Goal: Communication & Community: Answer question/provide support

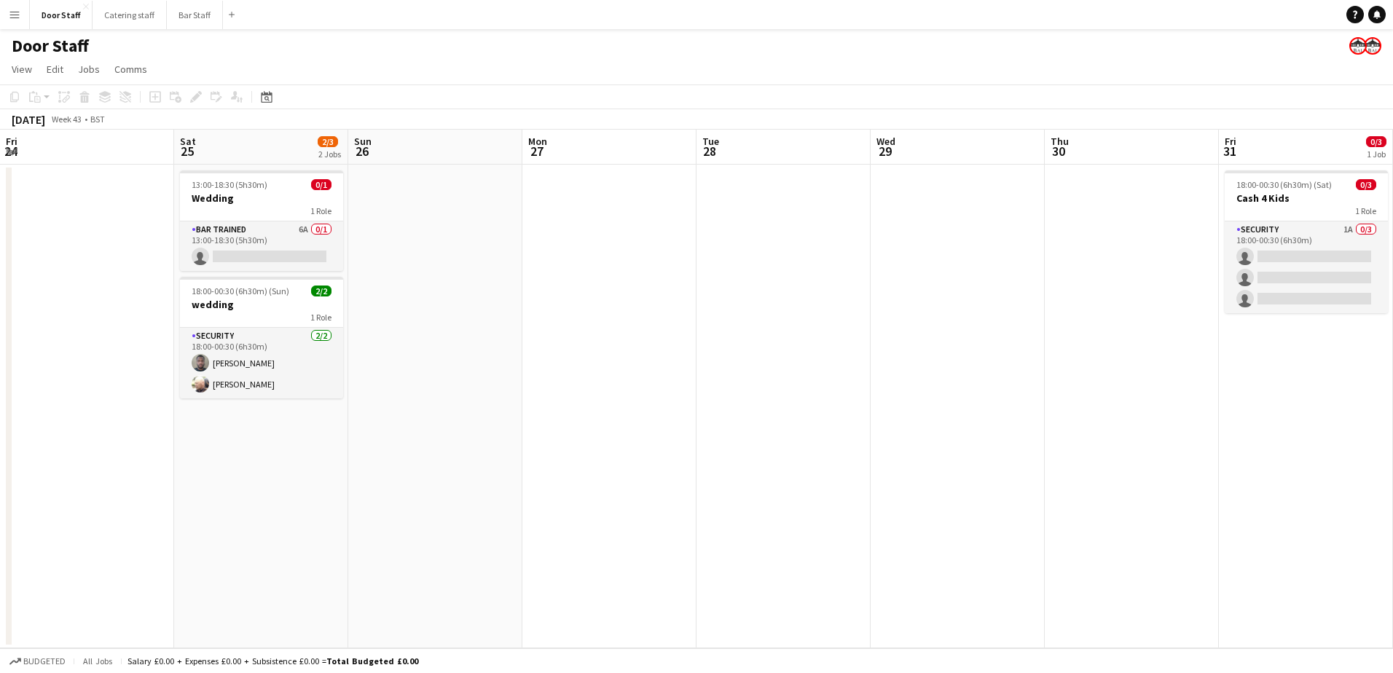
scroll to position [0, 448]
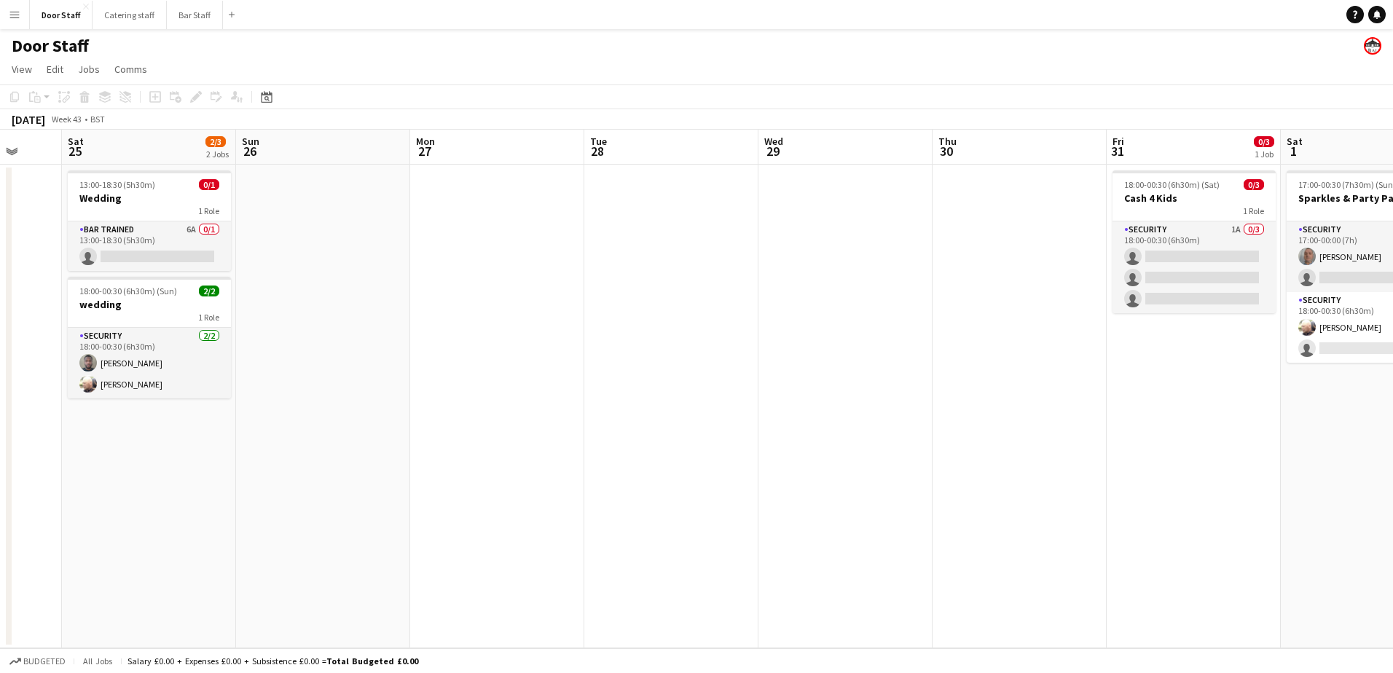
drag, startPoint x: 418, startPoint y: 442, endPoint x: 758, endPoint y: 430, distance: 339.7
click at [758, 430] on app-calendar-viewport "Thu 23 Fri 24 Sat 25 2/3 2 Jobs Sun 26 Mon 27 Tue 28 Wed 29 Thu 30 Fri 31 0/3 1…" at bounding box center [696, 389] width 1393 height 519
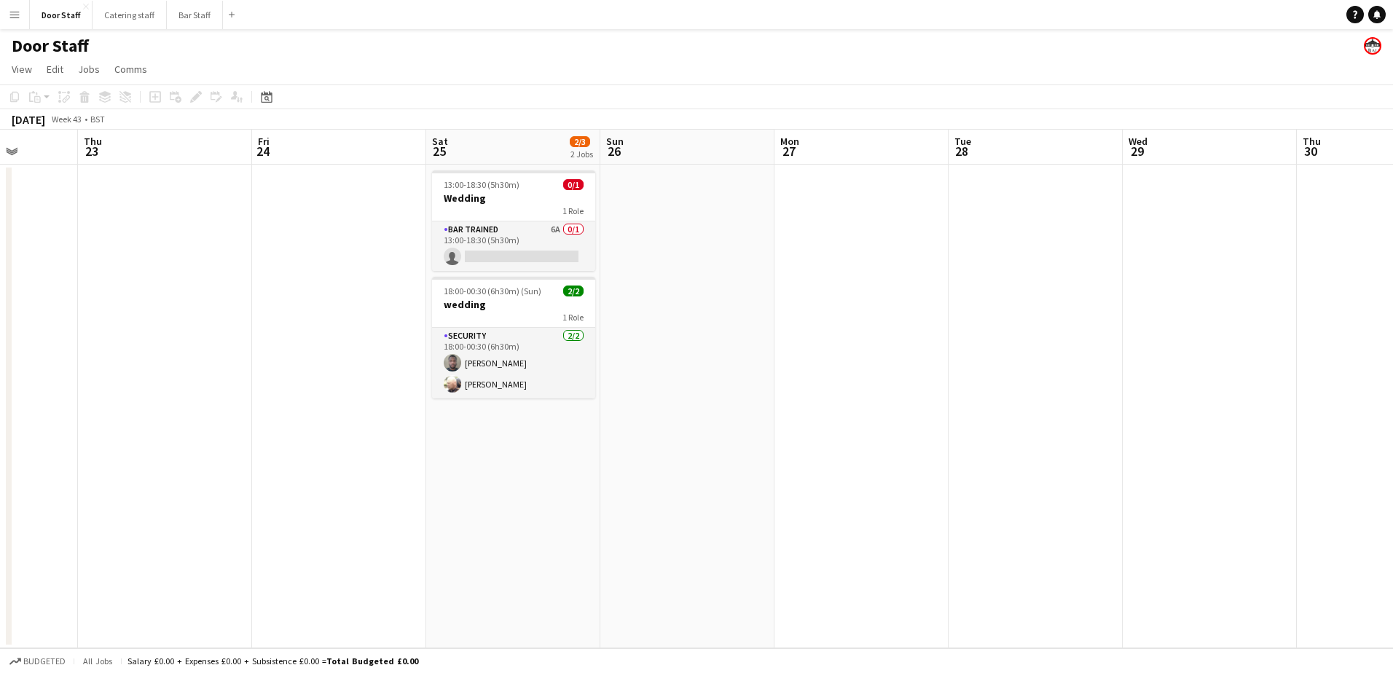
drag, startPoint x: 347, startPoint y: 436, endPoint x: 714, endPoint y: 393, distance: 369.8
click at [714, 393] on app-calendar-viewport "Mon 20 Tue 21 Wed 22 Thu 23 Fri 24 Sat 25 2/3 2 Jobs Sun 26 Mon 27 Tue 28 Wed 2…" at bounding box center [696, 389] width 1393 height 519
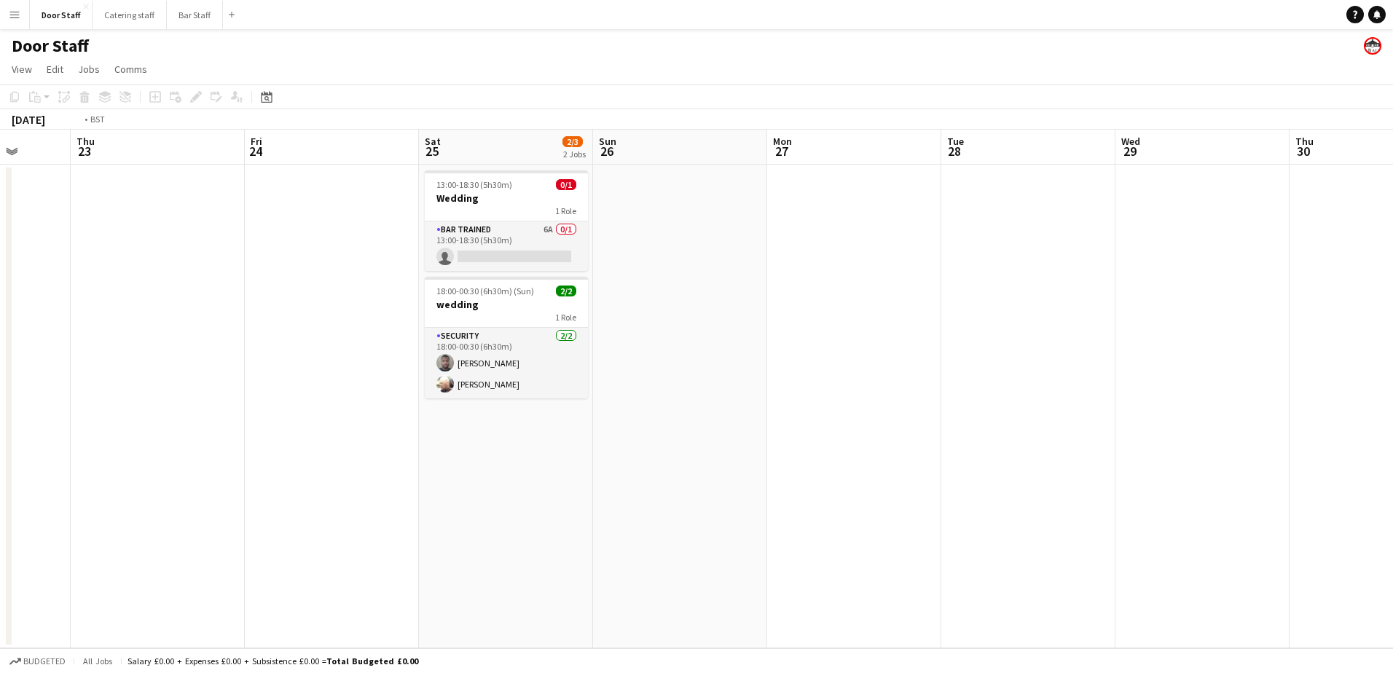
drag, startPoint x: 281, startPoint y: 425, endPoint x: 873, endPoint y: 389, distance: 592.7
click at [873, 389] on app-calendar-viewport "Mon 20 Tue 21 Wed 22 Thu 23 Fri 24 Sat 25 2/3 2 Jobs Sun 26 Mon 27 Tue 28 Wed 2…" at bounding box center [696, 389] width 1393 height 519
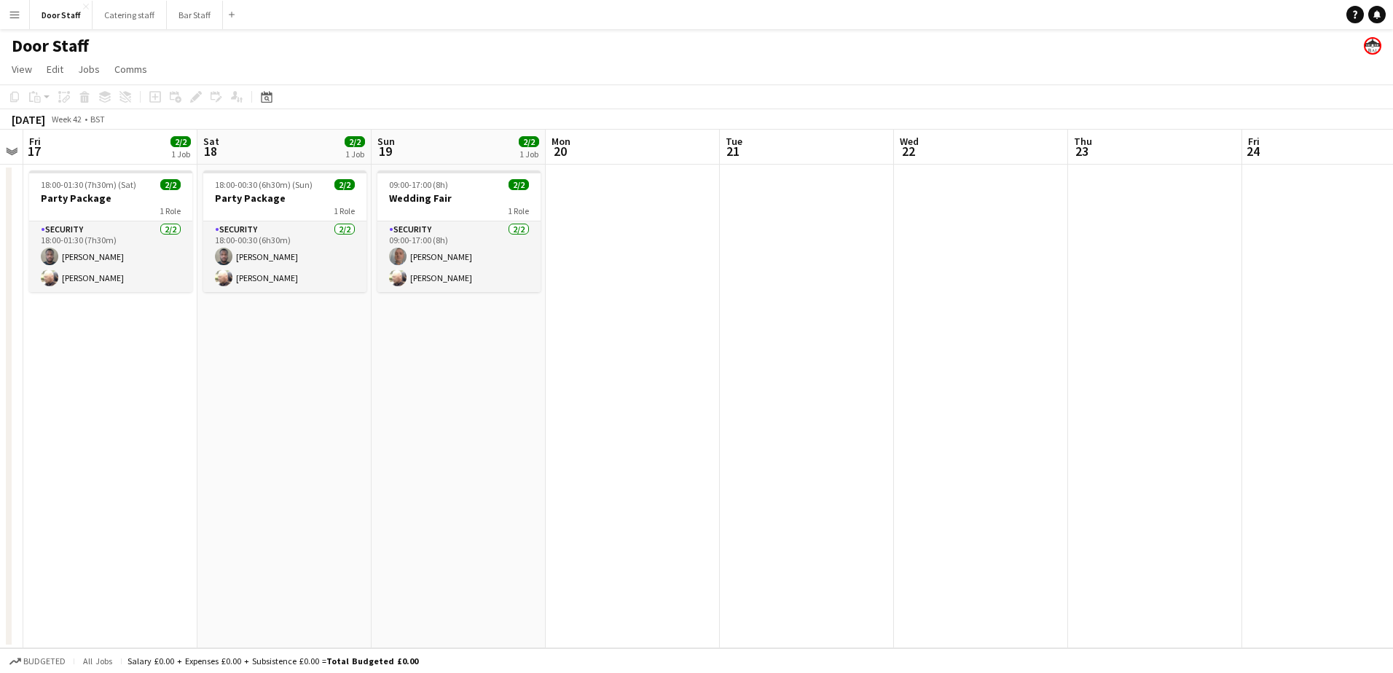
scroll to position [0, 455]
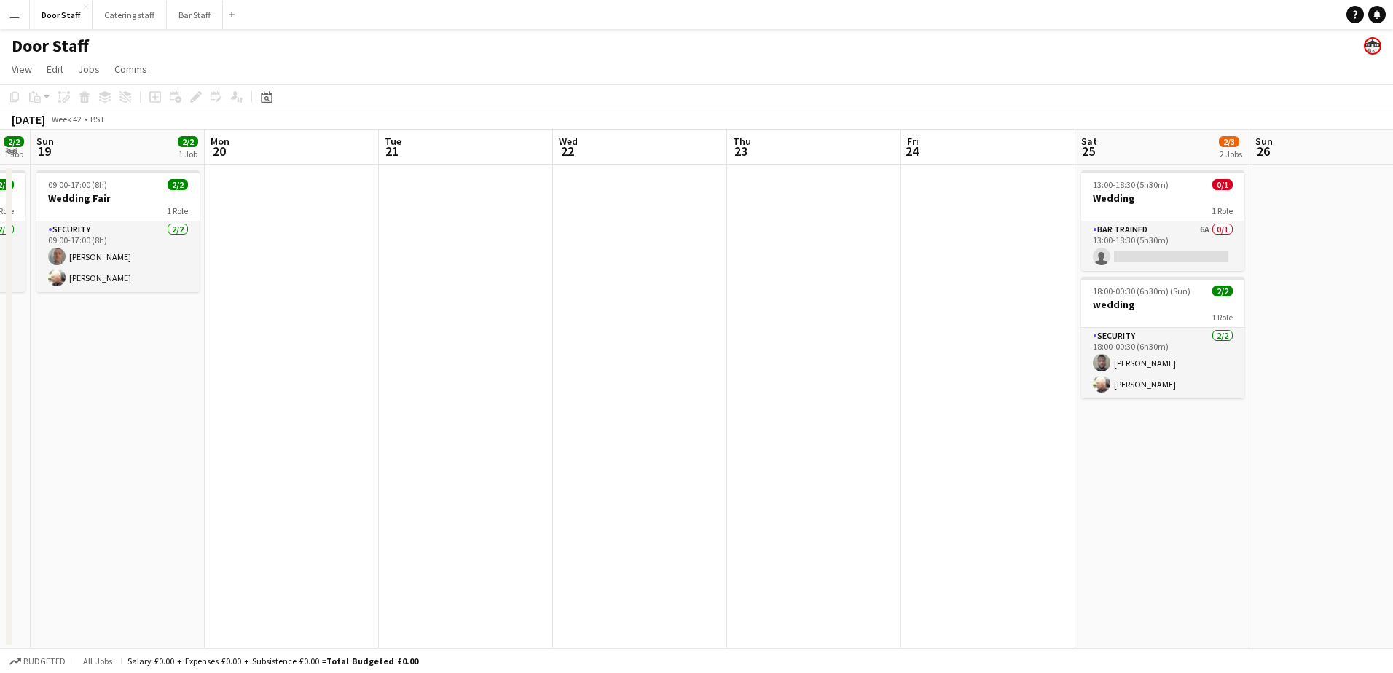
drag, startPoint x: 382, startPoint y: 387, endPoint x: 410, endPoint y: 361, distance: 37.6
click at [410, 361] on app-calendar-viewport "Thu 16 Fri 17 2/2 1 Job Sat 18 2/2 1 Job Sun 19 2/2 1 Job Mon 20 Tue 21 Wed 22 …" at bounding box center [696, 389] width 1393 height 519
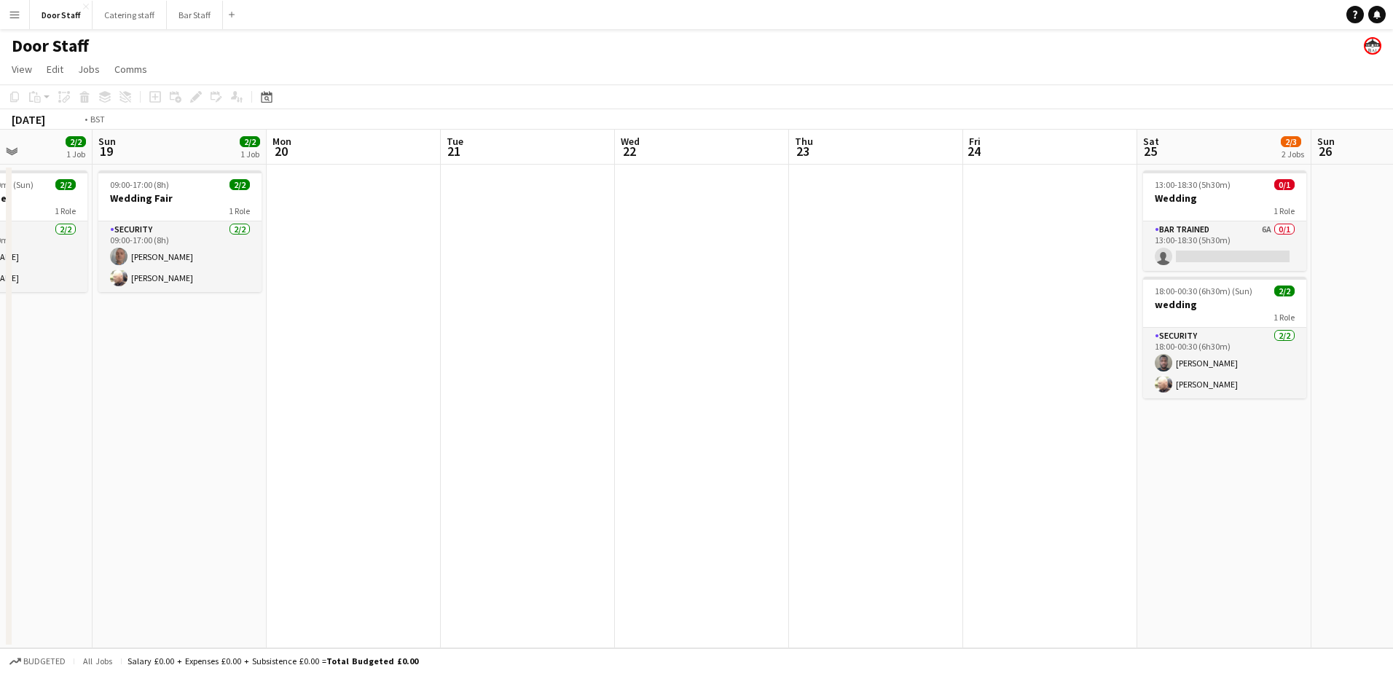
drag, startPoint x: 591, startPoint y: 380, endPoint x: 157, endPoint y: 377, distance: 433.5
click at [153, 378] on app-calendar-viewport "Thu 16 Fri 17 2/2 1 Job Sat 18 2/2 1 Job Sun 19 2/2 1 Job Mon 20 Tue 21 Wed 22 …" at bounding box center [696, 389] width 1393 height 519
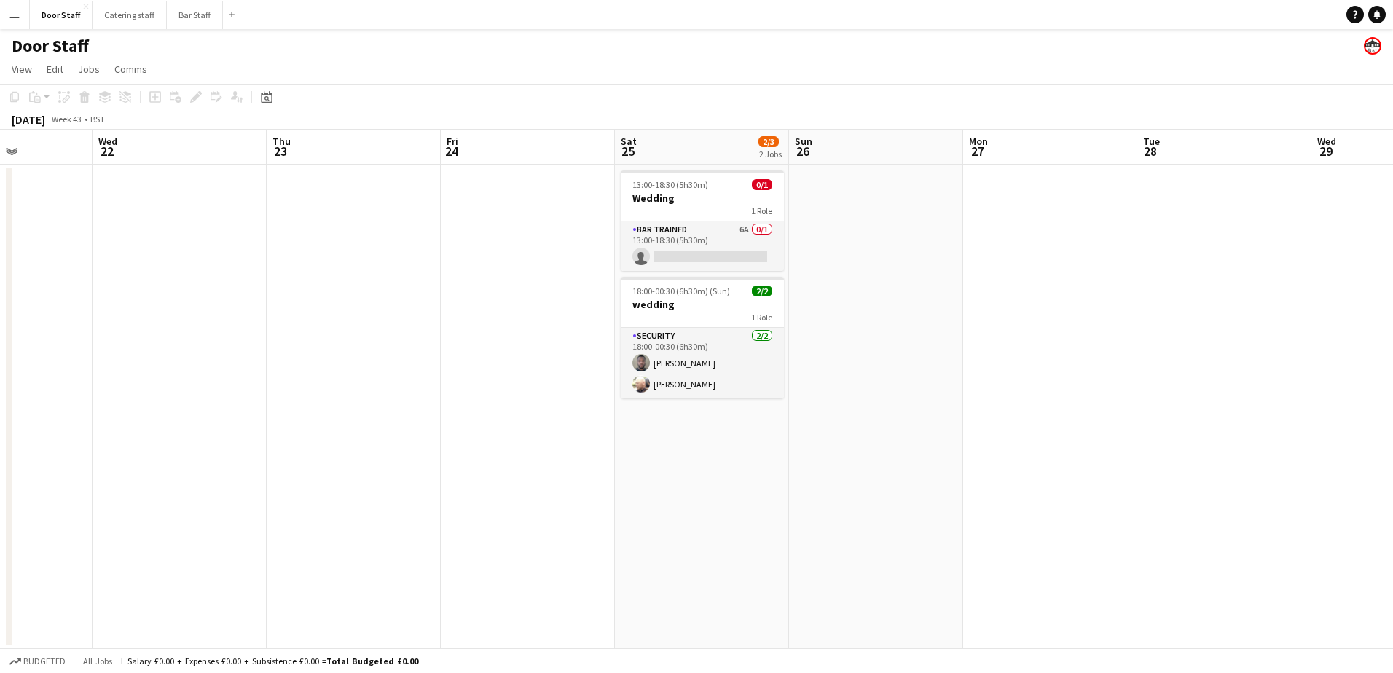
scroll to position [0, 431]
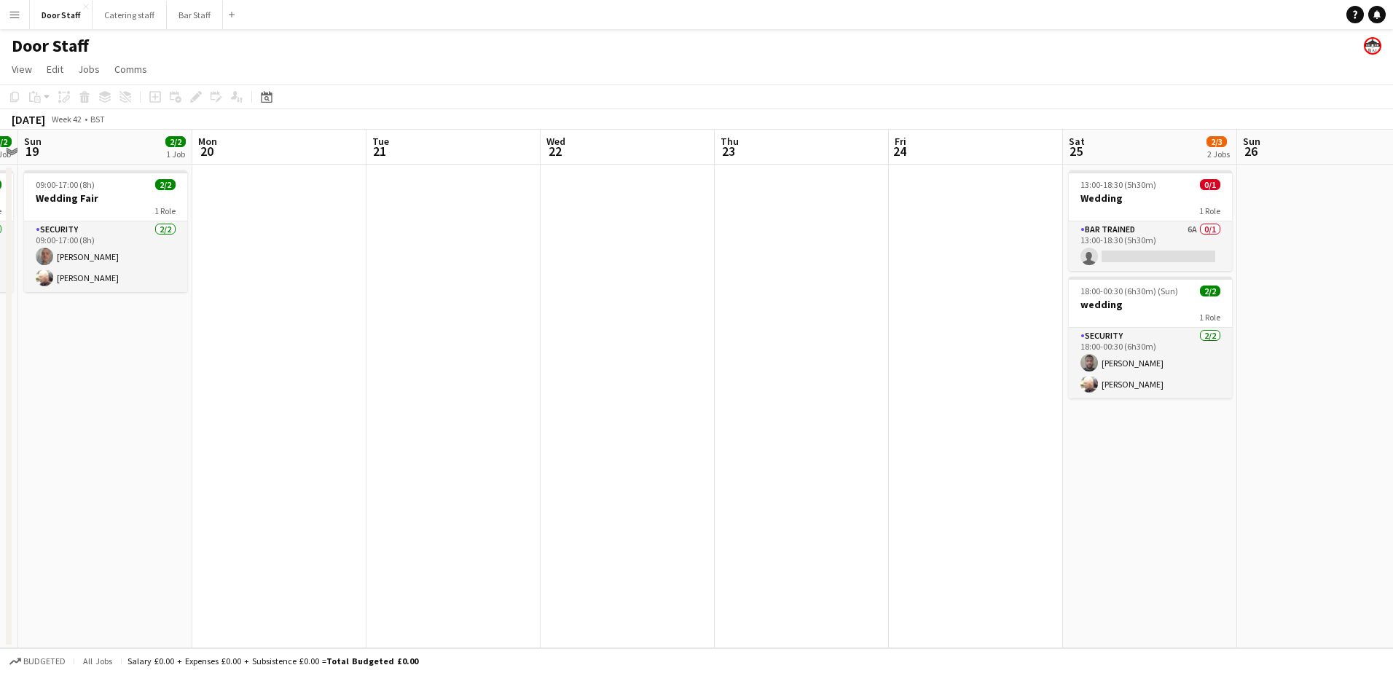
drag, startPoint x: 742, startPoint y: 375, endPoint x: 1035, endPoint y: 356, distance: 292.8
click at [1035, 356] on app-calendar-viewport "Fri 17 2/2 1 Job Sat 18 2/2 1 Job Sun 19 2/2 1 Job Mon 20 Tue 21 Wed 22 Thu 23 …" at bounding box center [696, 389] width 1393 height 519
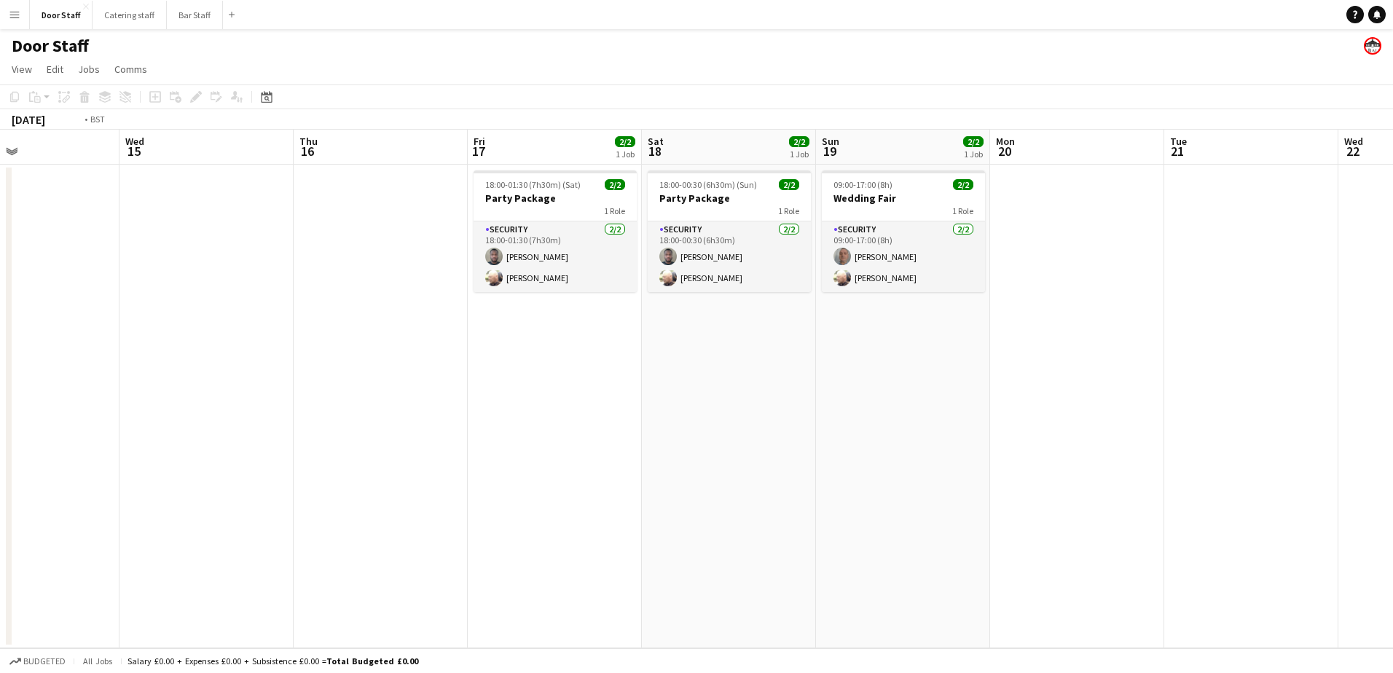
drag, startPoint x: 418, startPoint y: 385, endPoint x: 1062, endPoint y: 373, distance: 644.2
click at [1062, 373] on app-calendar-viewport "Mon 13 Tue 14 Wed 15 Thu 16 Fri 17 2/2 1 Job Sat 18 2/2 1 Job Sun 19 2/2 1 Job …" at bounding box center [696, 389] width 1393 height 519
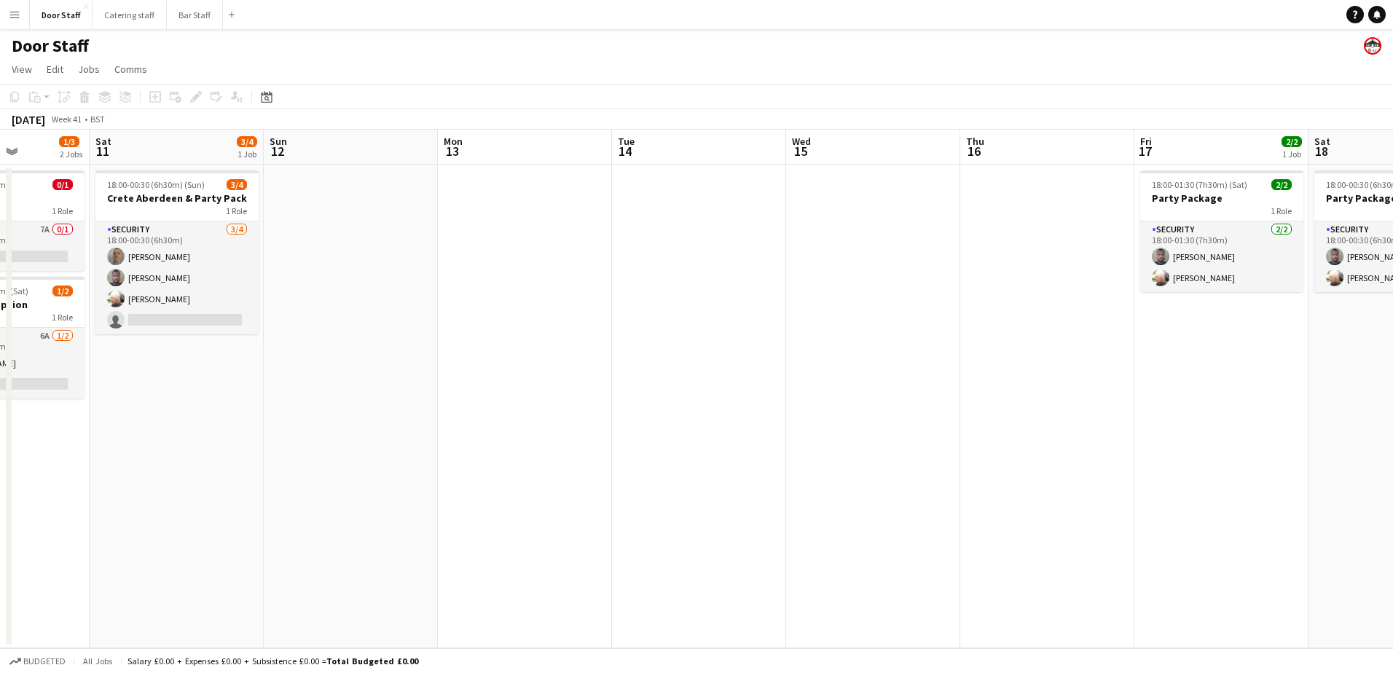
drag, startPoint x: 336, startPoint y: 433, endPoint x: 960, endPoint y: 407, distance: 624.9
click at [960, 407] on app-calendar-viewport "Wed 8 Thu 9 Fri 10 1/3 2 Jobs Sat 11 3/4 1 Job Sun 12 Mon 13 Tue 14 Wed 15 Thu …" at bounding box center [696, 389] width 1393 height 519
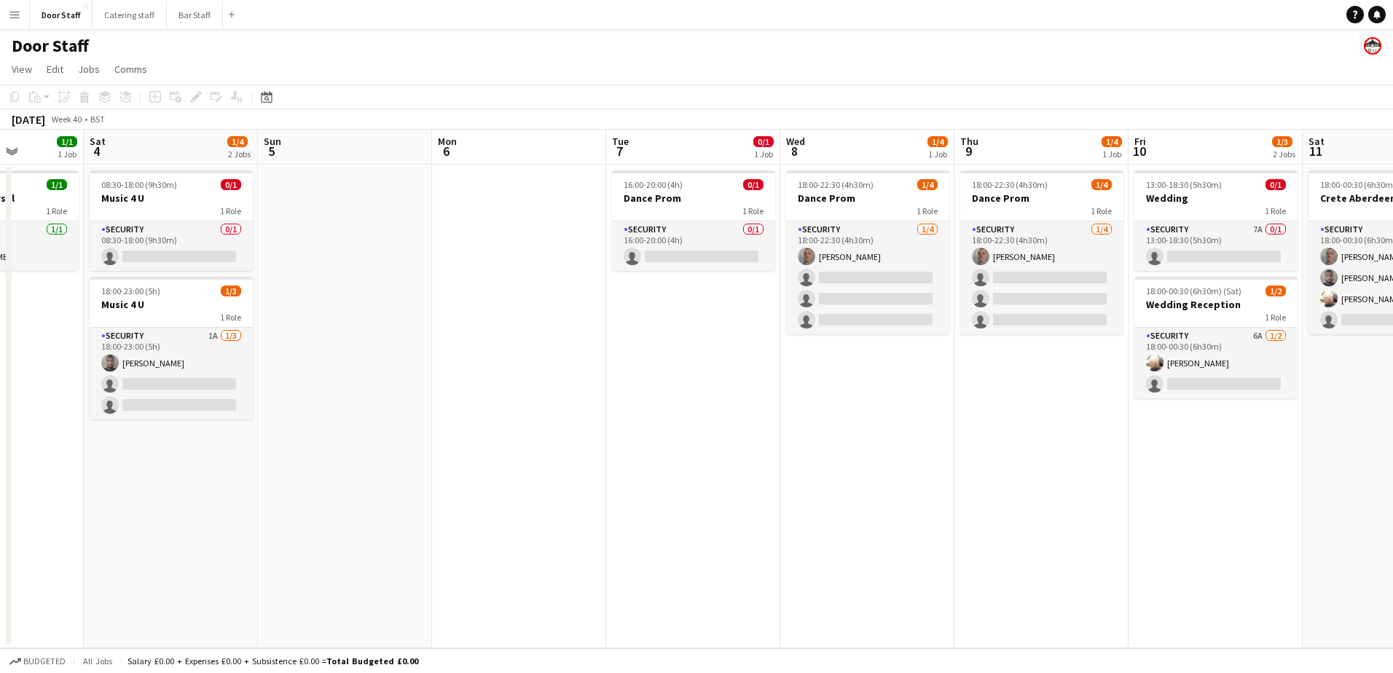
drag, startPoint x: 227, startPoint y: 465, endPoint x: 1152, endPoint y: 422, distance: 926.3
click at [1152, 422] on app-calendar-viewport "Wed 1 Thu 2 Fri 3 1/1 1 Job Sat 4 1/4 2 Jobs Sun 5 Mon 6 Tue 7 0/1 1 Job Wed 8 …" at bounding box center [696, 389] width 1393 height 519
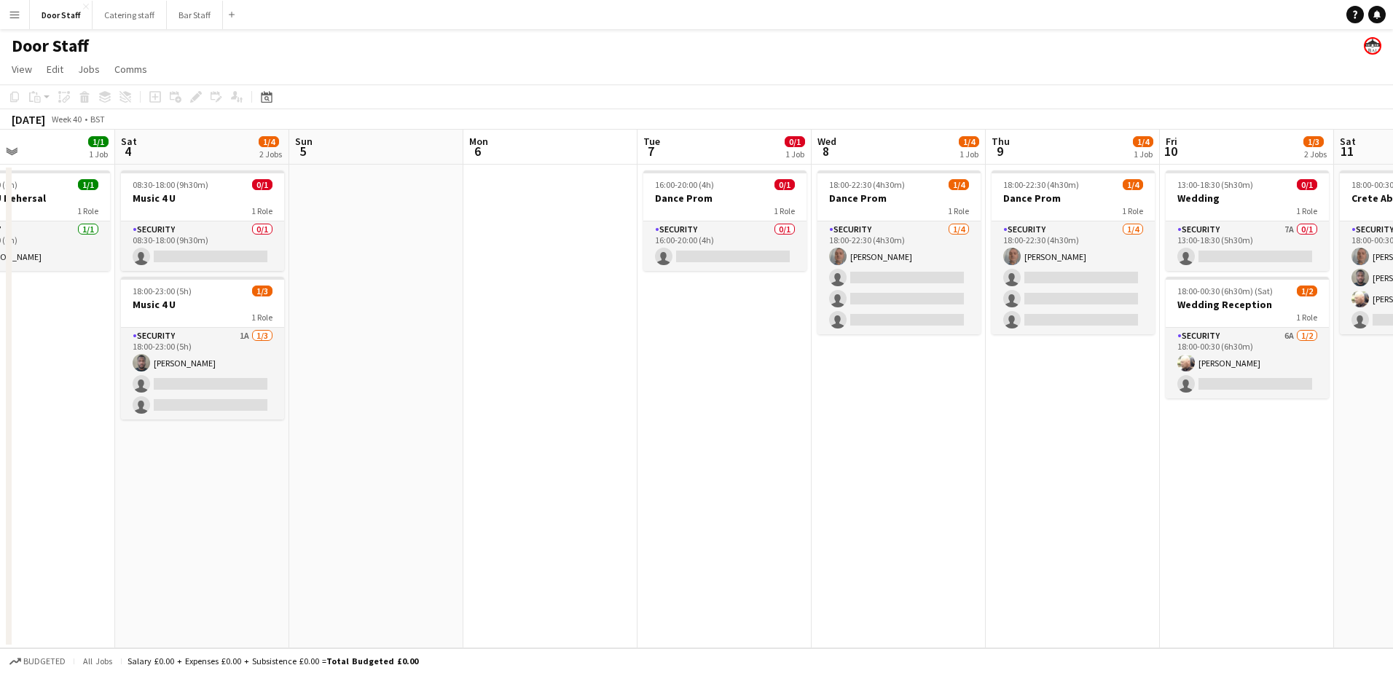
drag, startPoint x: 434, startPoint y: 449, endPoint x: 1162, endPoint y: 351, distance: 734.3
click at [1162, 351] on app-calendar-viewport "Wed 1 1/1 1 Job Thu 2 Fri 3 1/1 1 Job Sat 4 1/4 2 Jobs Sun 5 Mon 6 Tue 7 0/1 1 …" at bounding box center [696, 389] width 1393 height 519
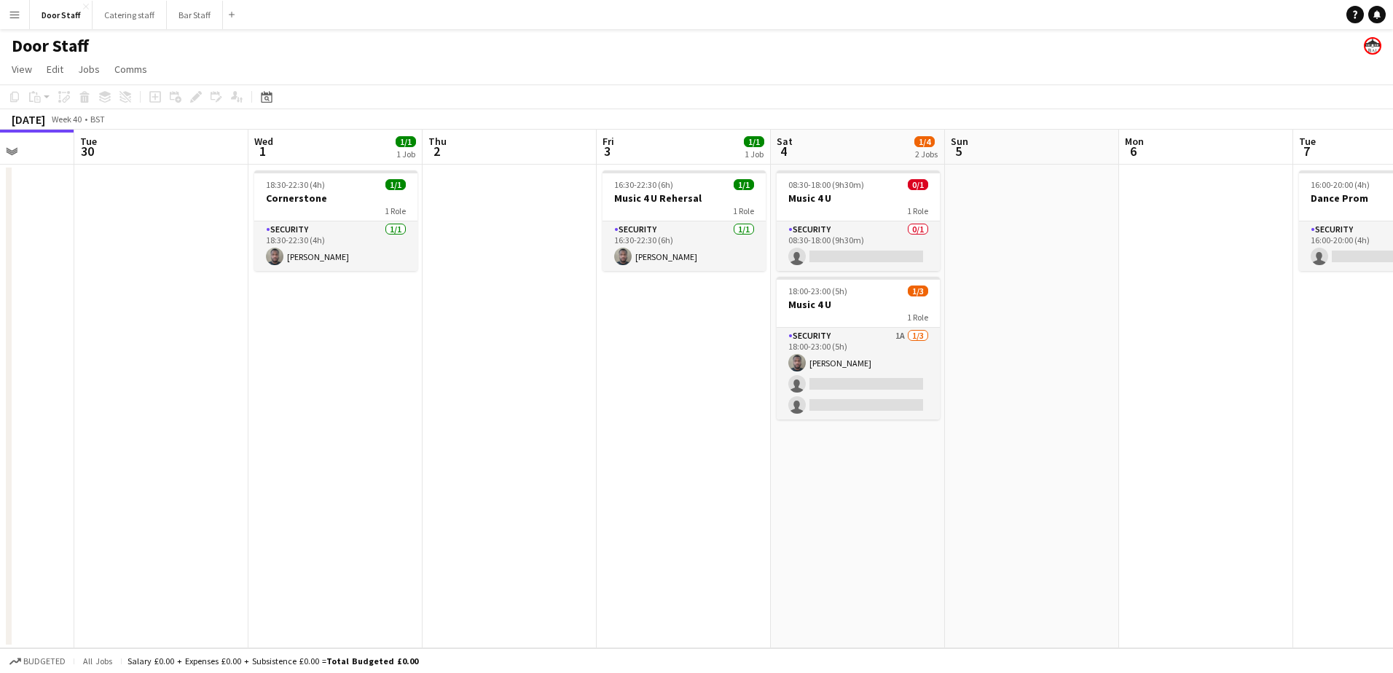
drag, startPoint x: 371, startPoint y: 415, endPoint x: 330, endPoint y: 353, distance: 74.2
click at [330, 353] on app-calendar-viewport "Sat 27 4/5 1 Job Sun 28 Mon 29 Tue 30 Wed 1 1/1 1 Job Thu 2 Fri 3 1/1 1 Job Sat…" at bounding box center [696, 389] width 1393 height 519
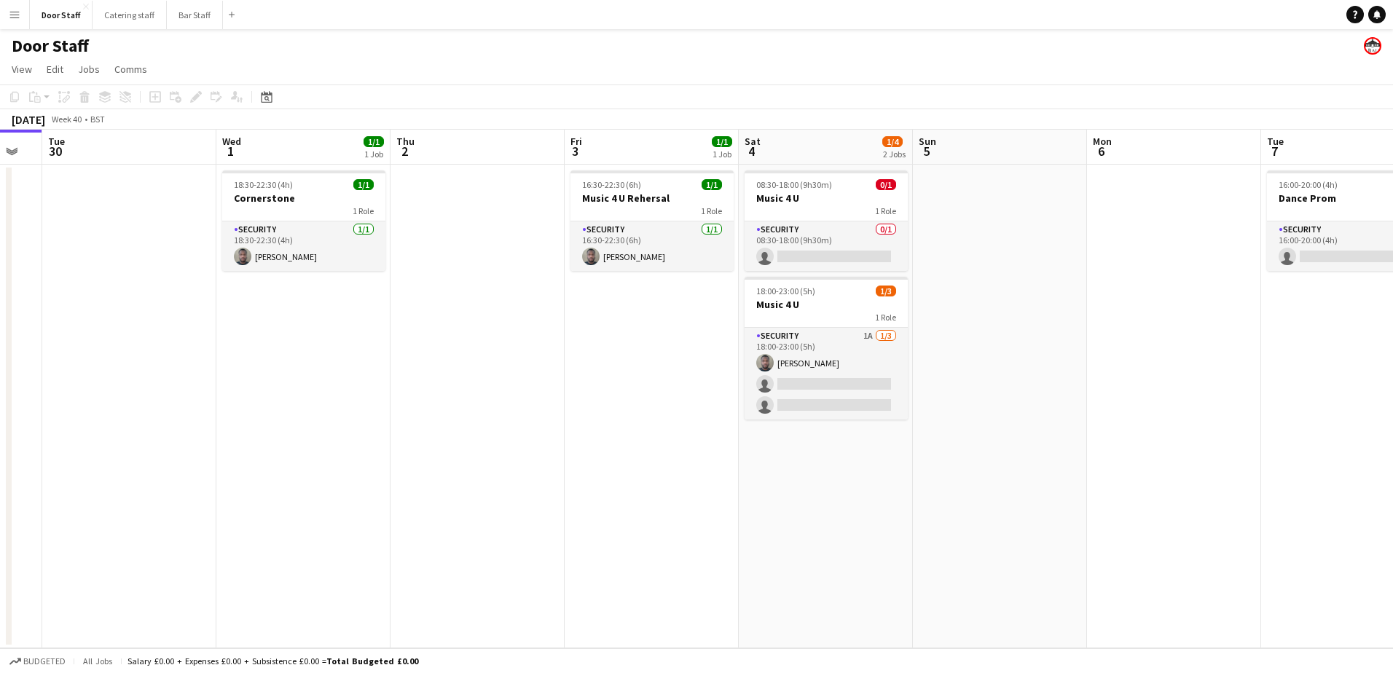
drag, startPoint x: 409, startPoint y: 357, endPoint x: 286, endPoint y: 361, distance: 123.2
click at [286, 361] on app-calendar-viewport "Sat 27 4/5 1 Job Sun 28 Mon 29 Tue 30 Wed 1 1/1 1 Job Thu 2 Fri 3 1/1 1 Job Sat…" at bounding box center [696, 389] width 1393 height 519
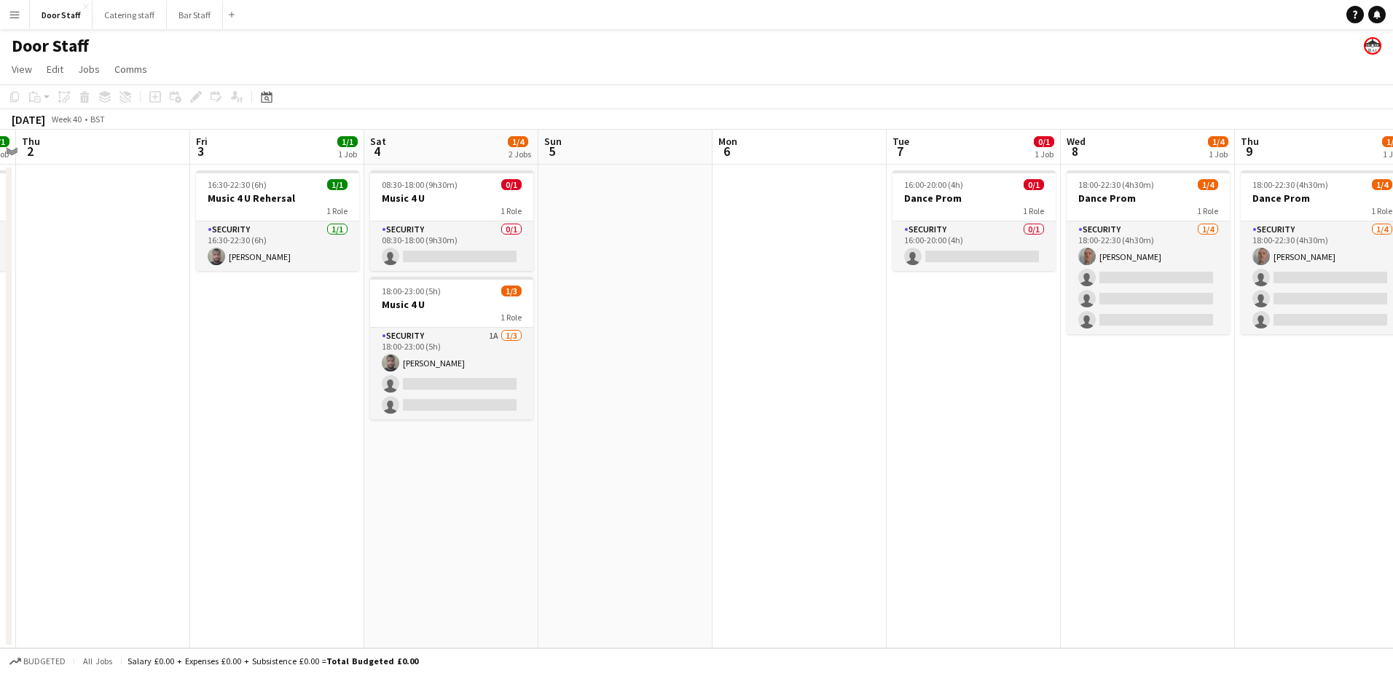
scroll to position [0, 536]
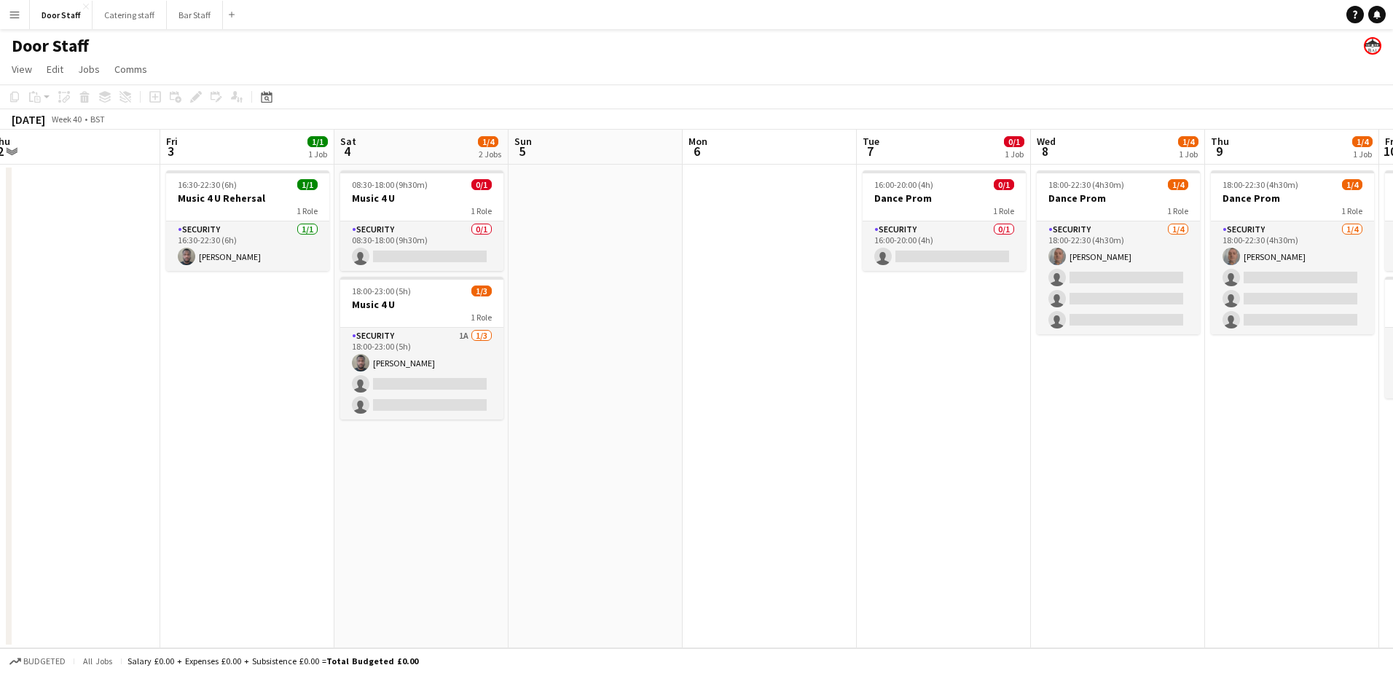
drag, startPoint x: 423, startPoint y: 368, endPoint x: 202, endPoint y: 380, distance: 221.8
click at [202, 380] on app-calendar-viewport "Mon 29 Tue 30 Wed 1 1/1 1 Job Thu 2 Fri 3 1/1 1 Job Sat 4 1/4 2 Jobs Sun 5 Mon …" at bounding box center [696, 389] width 1393 height 519
click at [178, 12] on button "Bar Staff Close" at bounding box center [195, 15] width 56 height 28
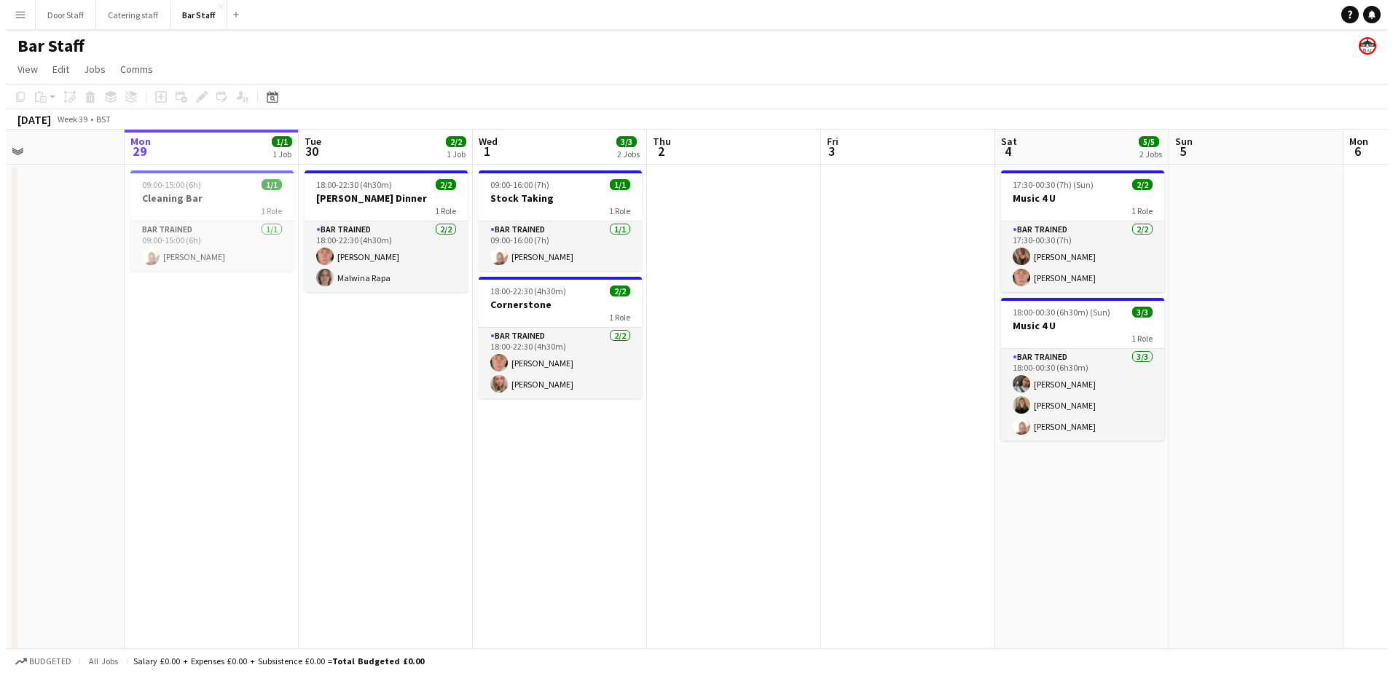
scroll to position [0, 412]
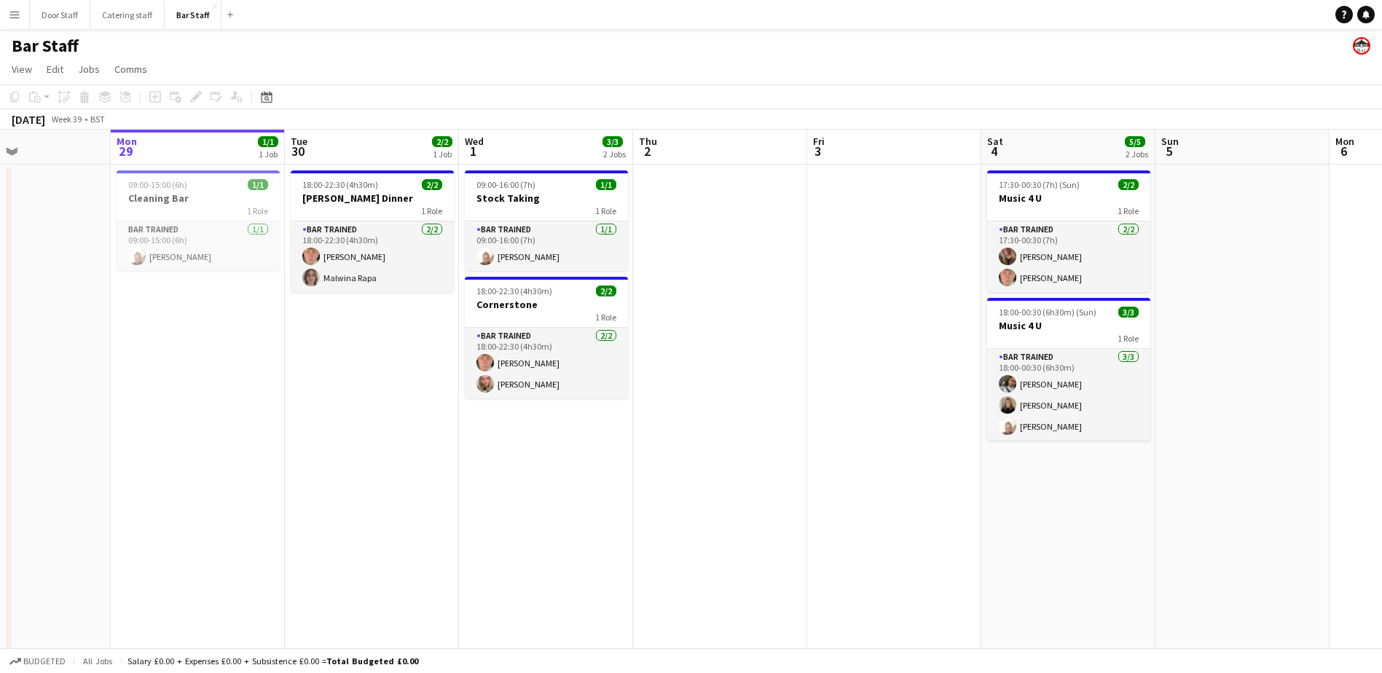
drag, startPoint x: 442, startPoint y: 391, endPoint x: 379, endPoint y: 391, distance: 63.4
click at [379, 391] on app-calendar-viewport "Fri 26 1/3 1 Job Sat 27 18/20 4 Jobs Sun 28 Mon 29 1/1 1 Job Tue 30 2/2 1 Job W…" at bounding box center [691, 472] width 1382 height 685
click at [135, 5] on button "Catering staff Close" at bounding box center [127, 15] width 74 height 28
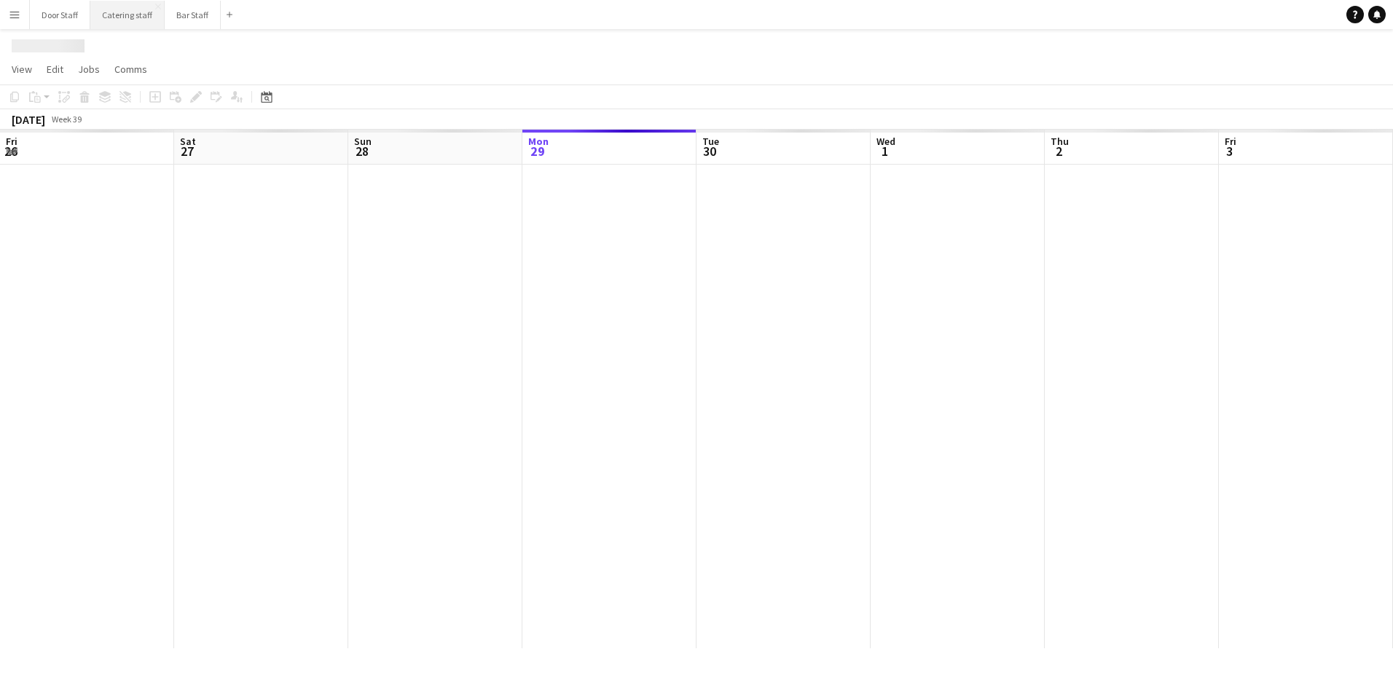
scroll to position [0, 348]
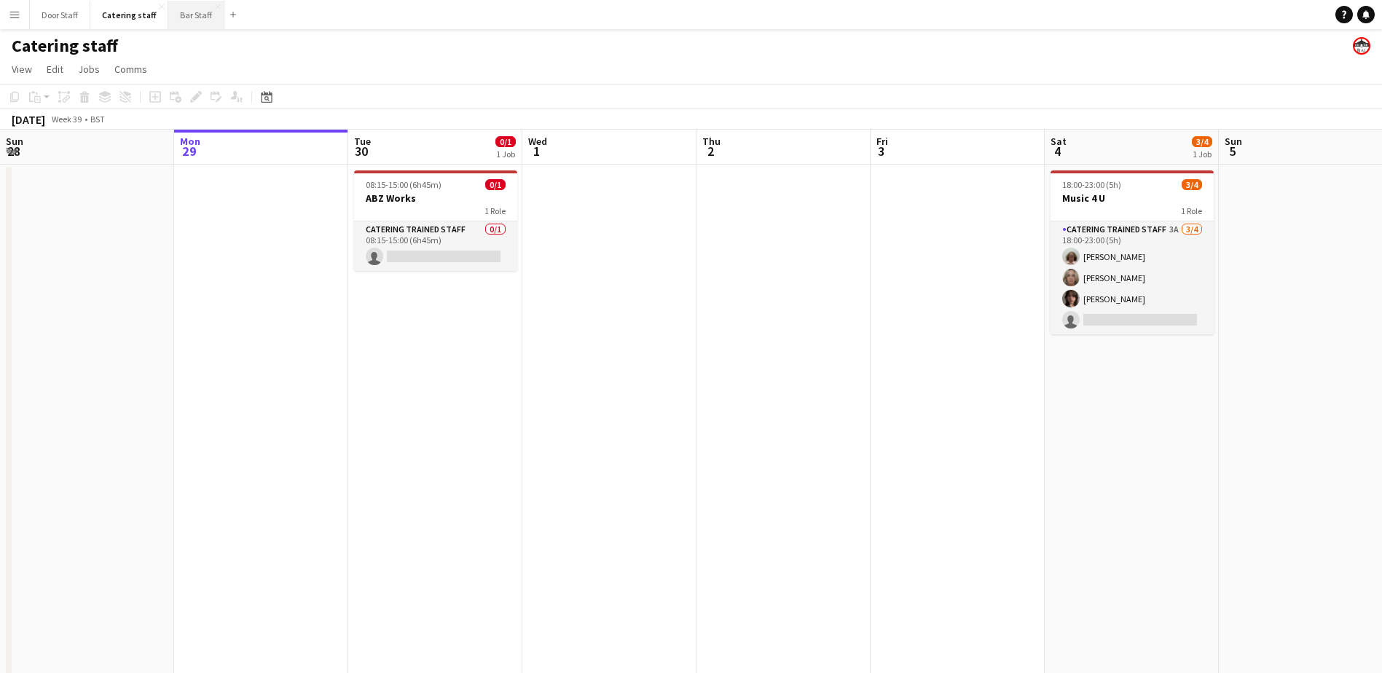
click at [191, 16] on button "Bar Staff Close" at bounding box center [196, 15] width 56 height 28
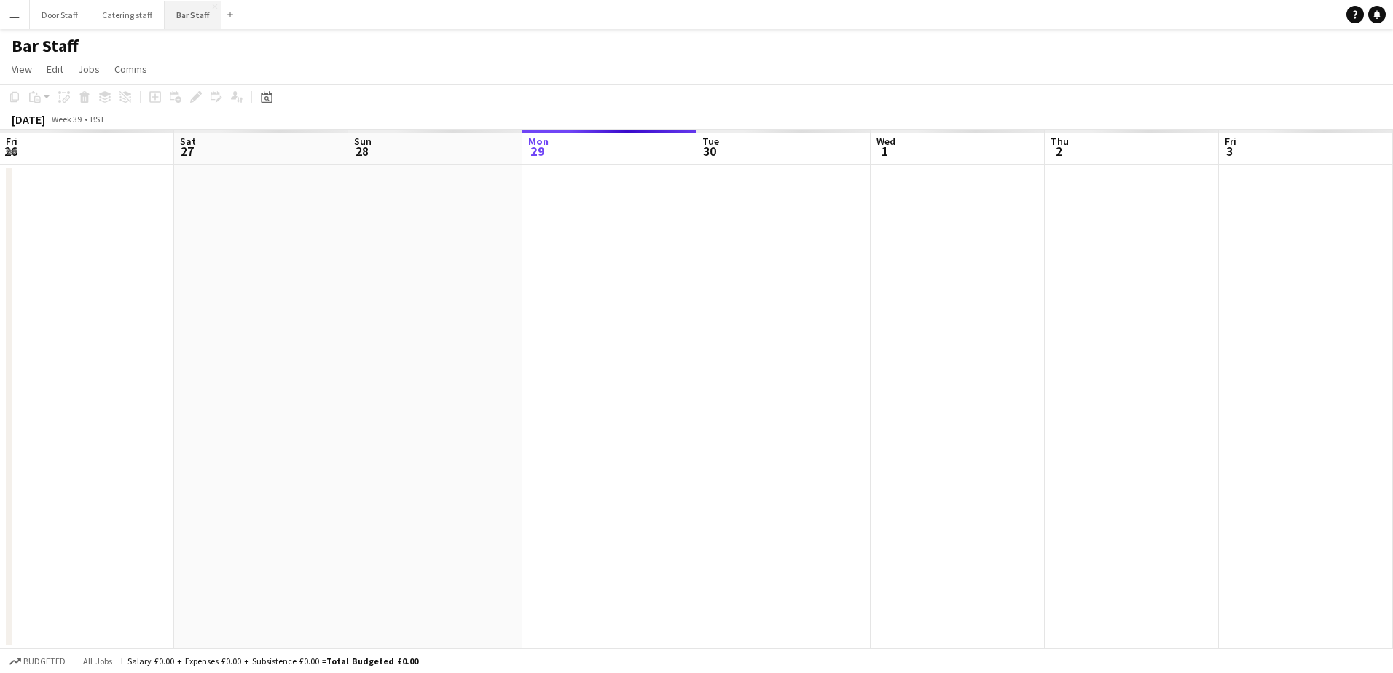
scroll to position [0, 348]
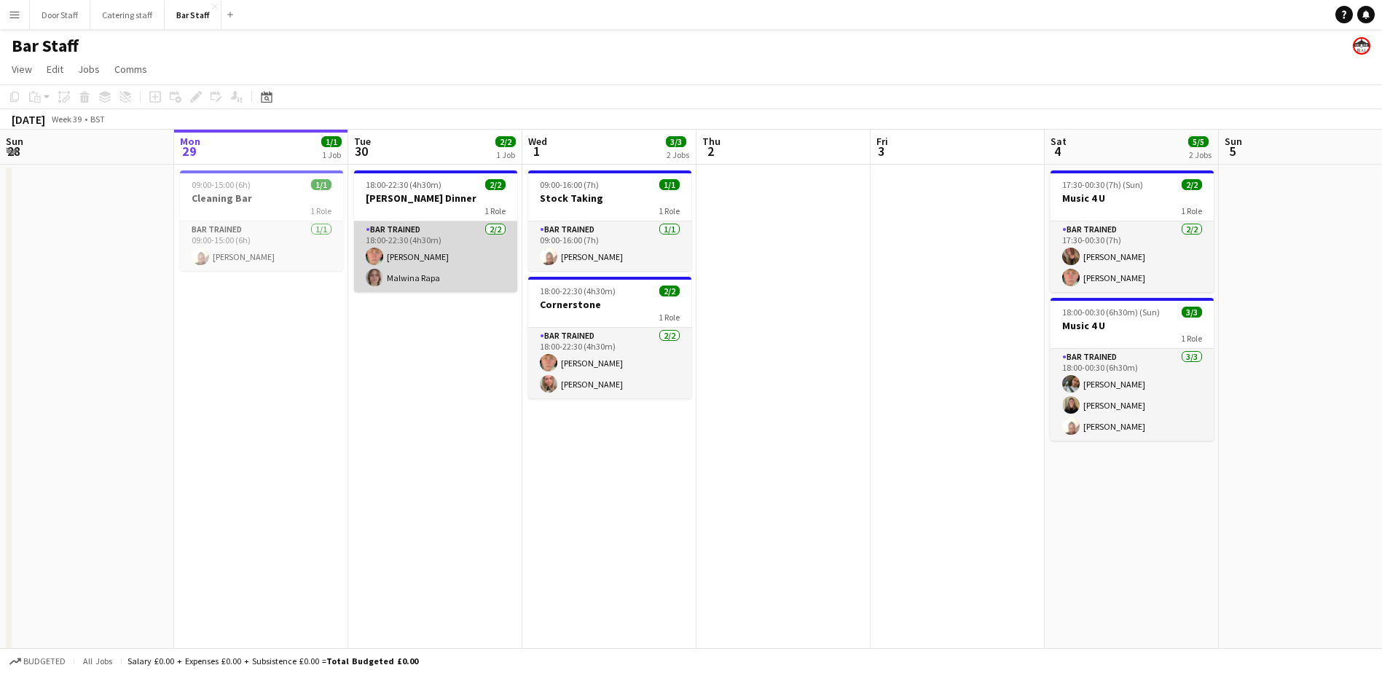
drag, startPoint x: 421, startPoint y: 266, endPoint x: 415, endPoint y: 253, distance: 14.7
click at [415, 253] on app-card-role "Bar trained [DATE] 18:00-22:30 (4h30m) [PERSON_NAME] [PERSON_NAME]" at bounding box center [435, 256] width 163 height 71
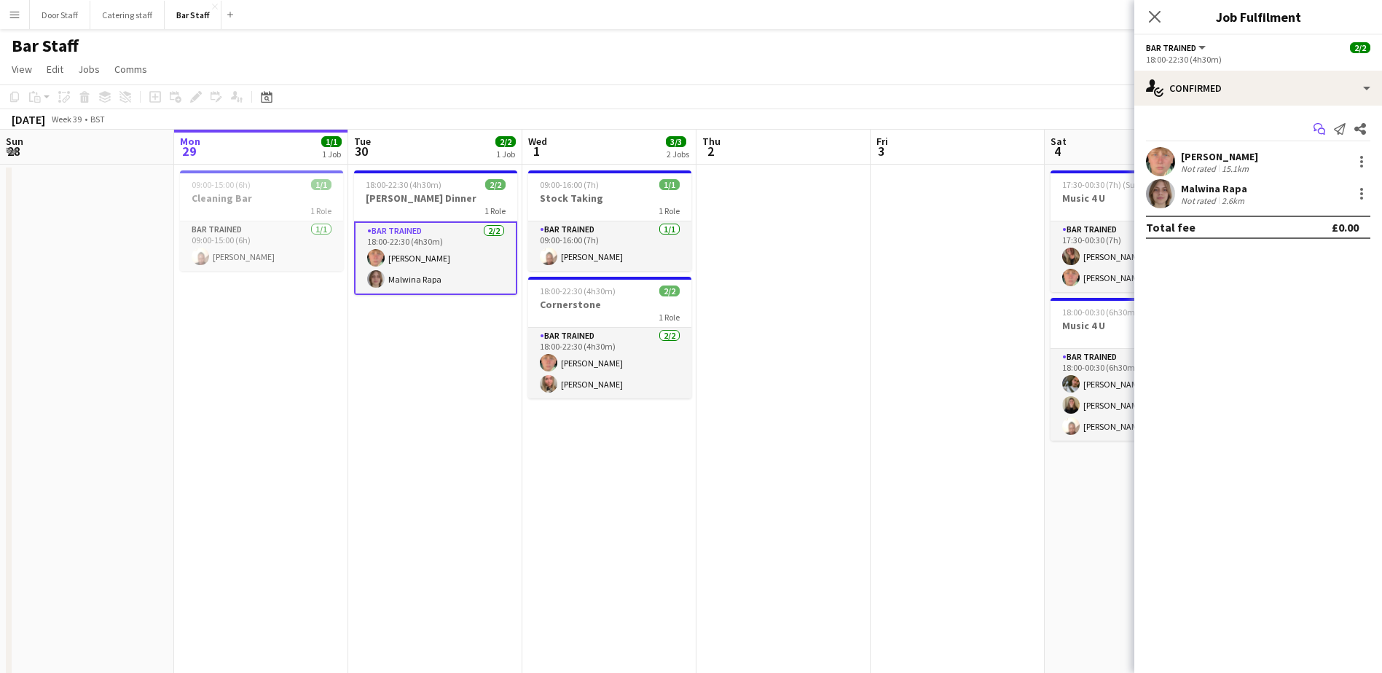
click at [1323, 129] on icon at bounding box center [1321, 131] width 7 height 7
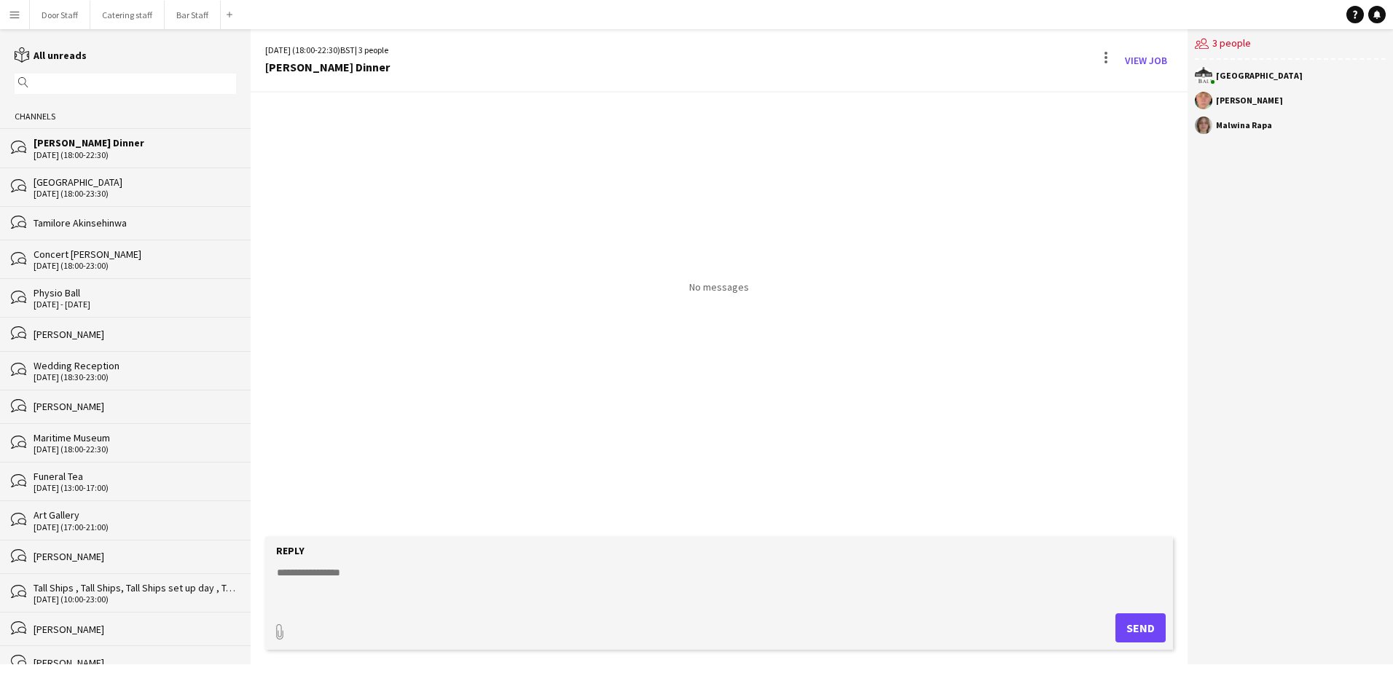
click at [346, 567] on textarea at bounding box center [721, 584] width 893 height 38
type textarea "*"
click at [377, 587] on textarea at bounding box center [721, 584] width 893 height 38
paste textarea "**********"
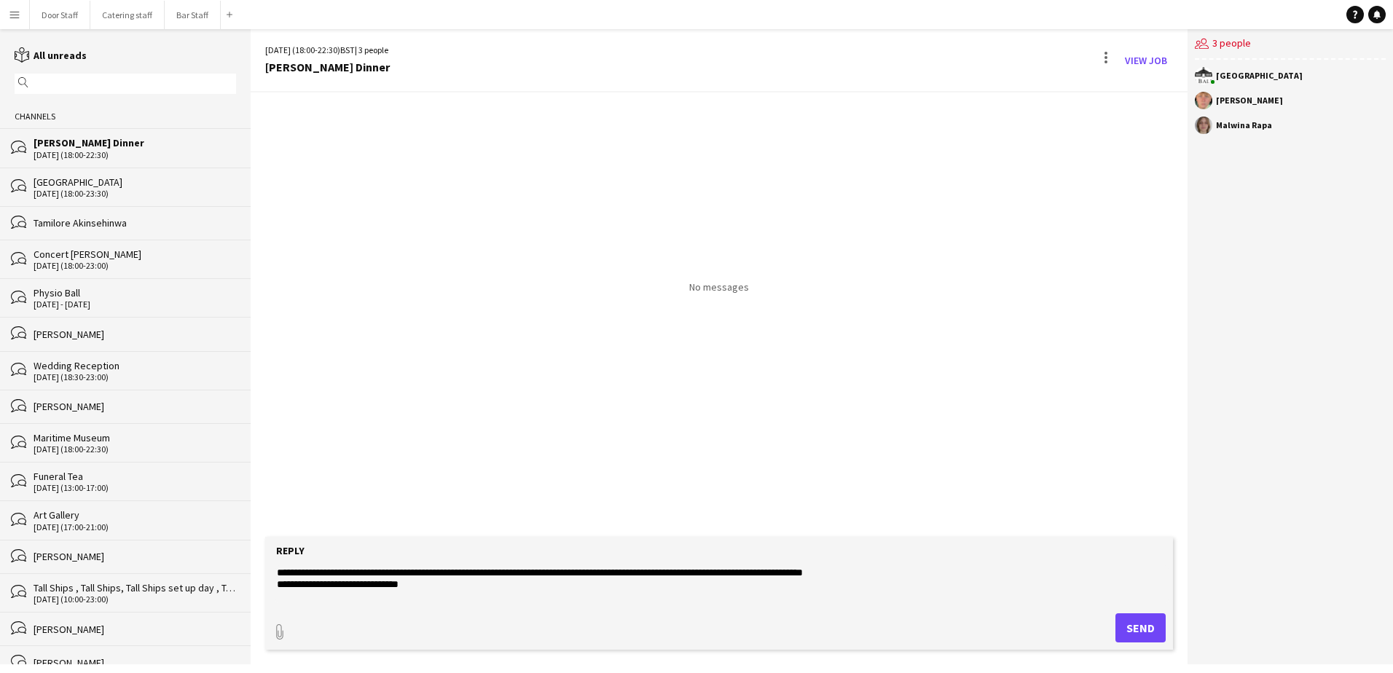
click at [274, 572] on form "**********" at bounding box center [719, 593] width 908 height 113
click at [293, 565] on textarea "**********" at bounding box center [721, 584] width 893 height 38
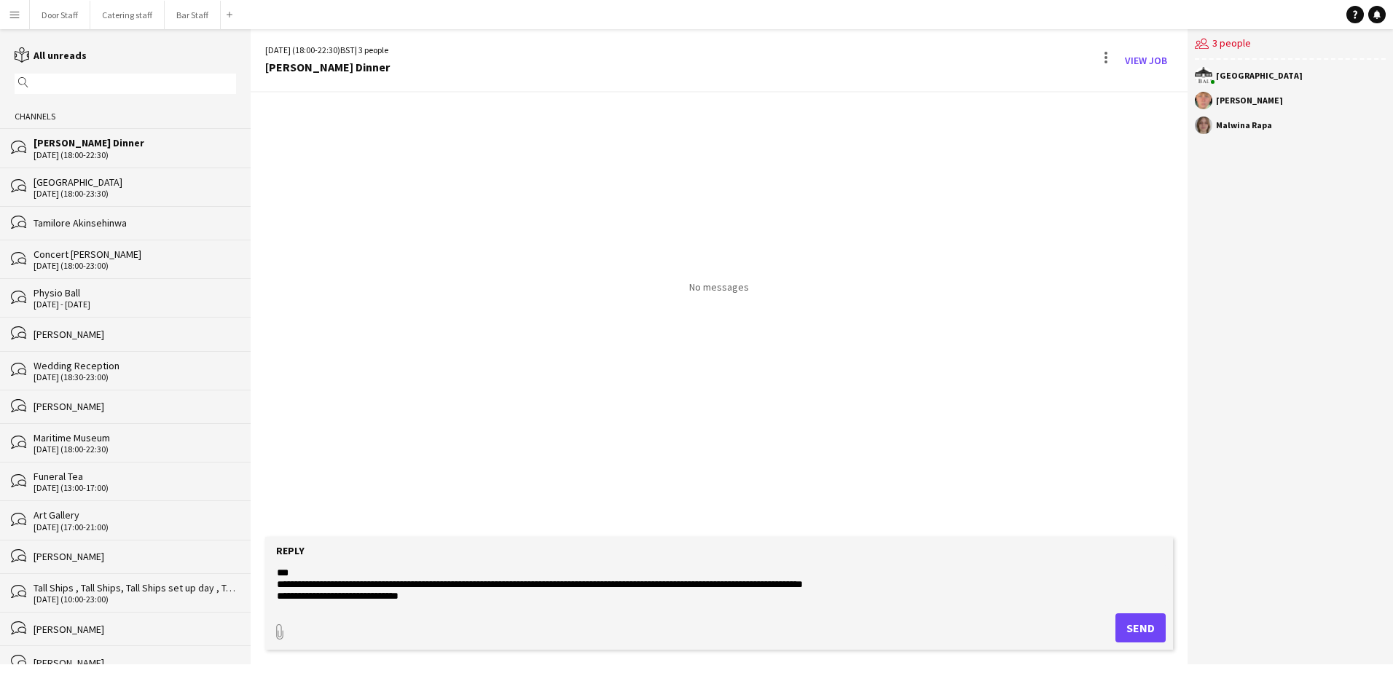
click at [502, 581] on textarea "**********" at bounding box center [721, 584] width 893 height 38
click at [664, 582] on textarea "**********" at bounding box center [721, 584] width 893 height 38
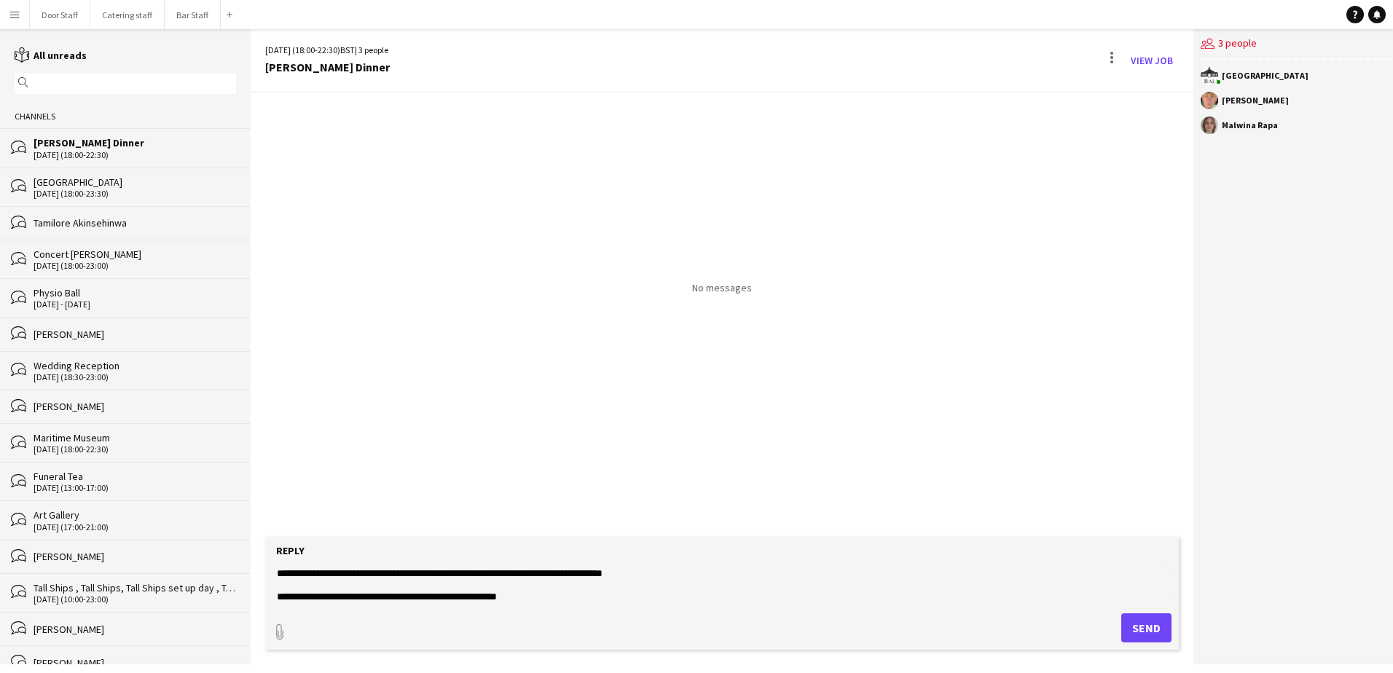
click at [291, 597] on textarea "**********" at bounding box center [721, 584] width 893 height 38
click at [541, 600] on textarea "**********" at bounding box center [721, 584] width 893 height 38
type textarea "**********"
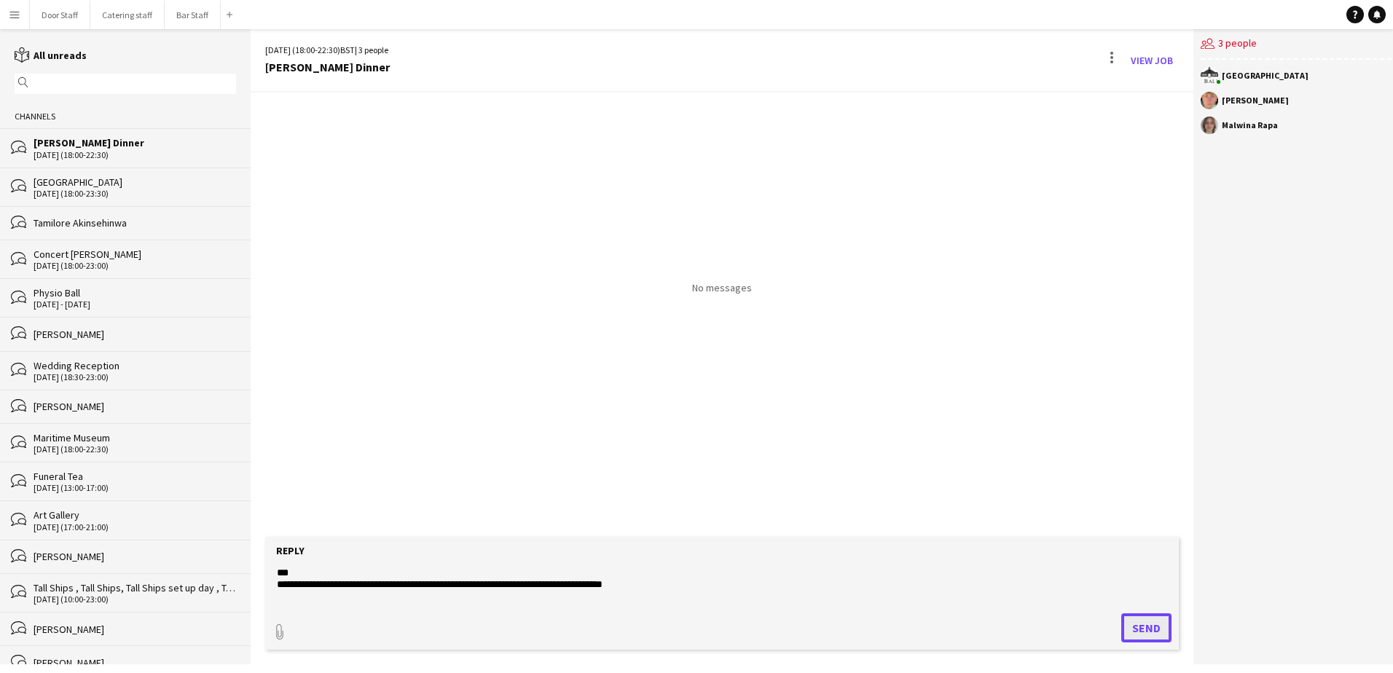
click at [1144, 634] on button "Send" at bounding box center [1146, 627] width 50 height 29
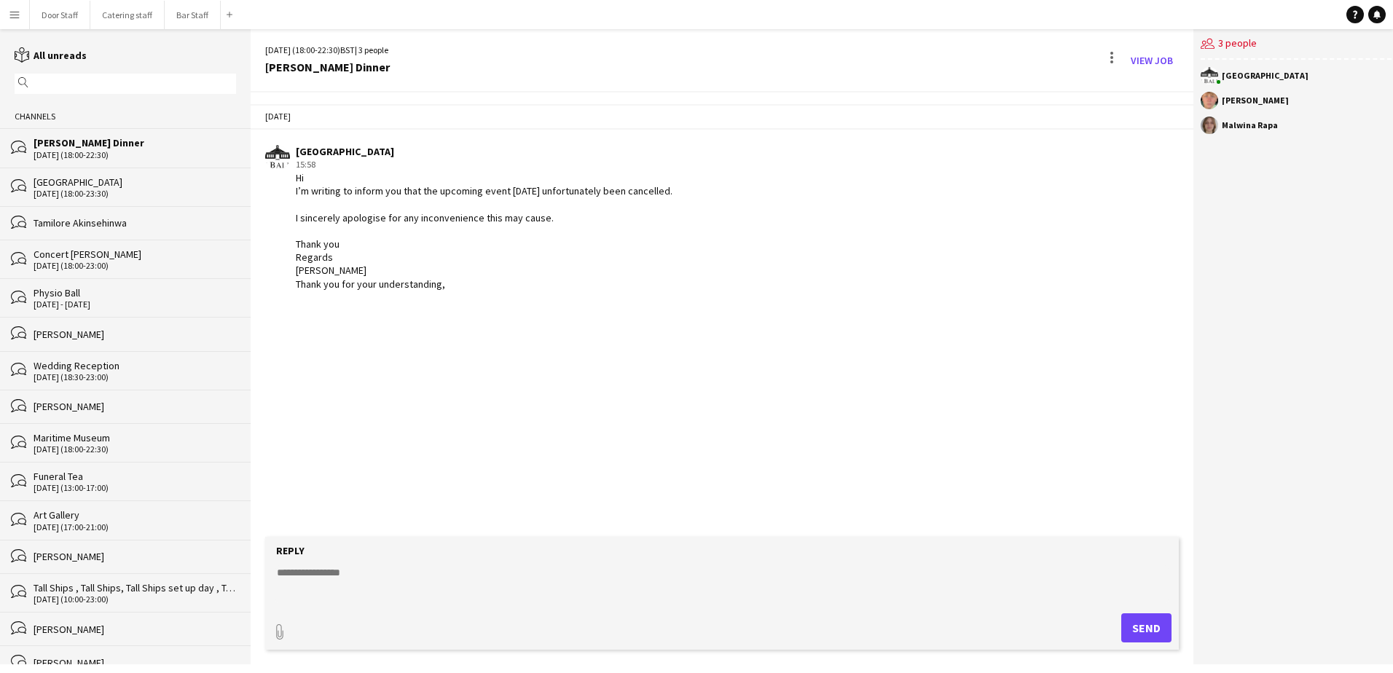
click at [425, 286] on div "Hi I’m writing to inform you that the upcoming event [DATE] unfortunately been …" at bounding box center [484, 230] width 377 height 119
click at [1110, 53] on div at bounding box center [1111, 53] width 3 height 3
click at [906, 227] on div at bounding box center [696, 336] width 1393 height 673
click at [436, 282] on div "Hi I’m writing to inform you that the upcoming event [DATE] unfortunately been …" at bounding box center [484, 230] width 377 height 119
click at [101, 187] on div "[GEOGRAPHIC_DATA]" at bounding box center [135, 182] width 203 height 13
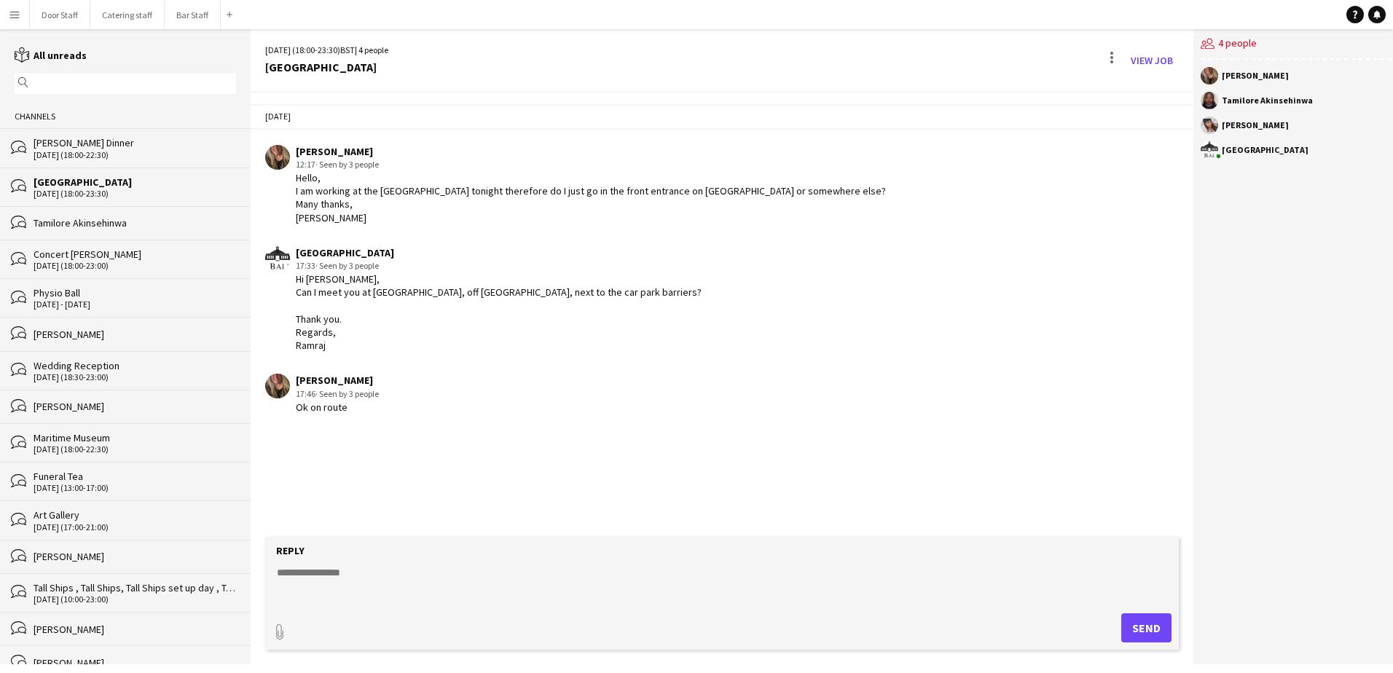
click at [101, 160] on div "[DATE] (18:00-22:30)" at bounding box center [135, 155] width 203 height 10
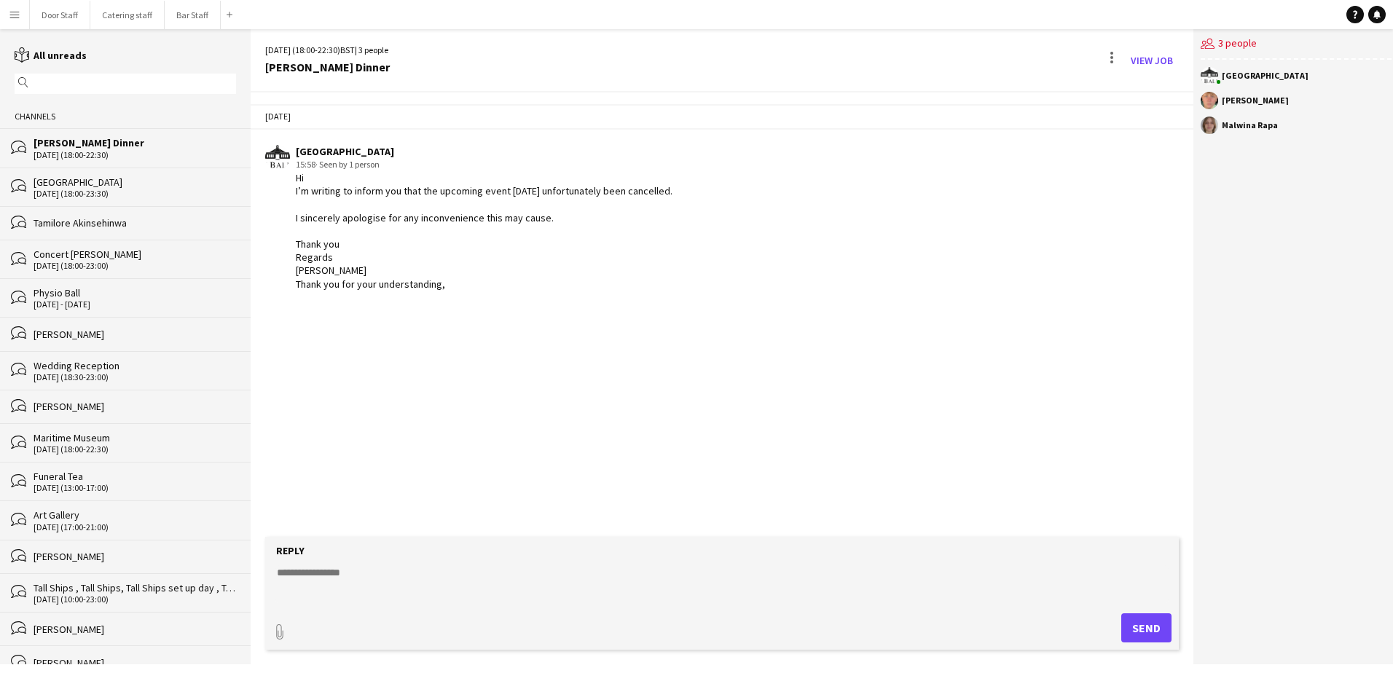
click at [85, 190] on div "[DATE] (18:00-23:30)" at bounding box center [135, 194] width 203 height 10
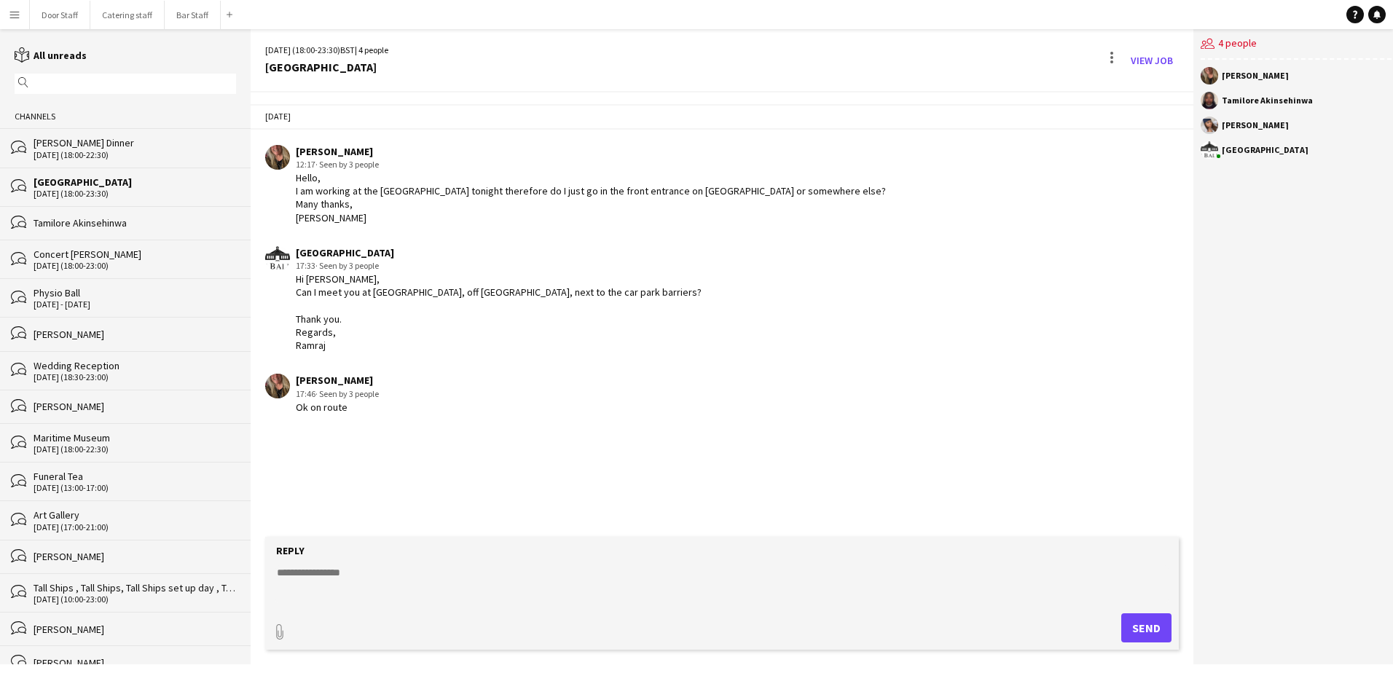
click at [86, 141] on div "[PERSON_NAME] Dinner" at bounding box center [135, 142] width 203 height 13
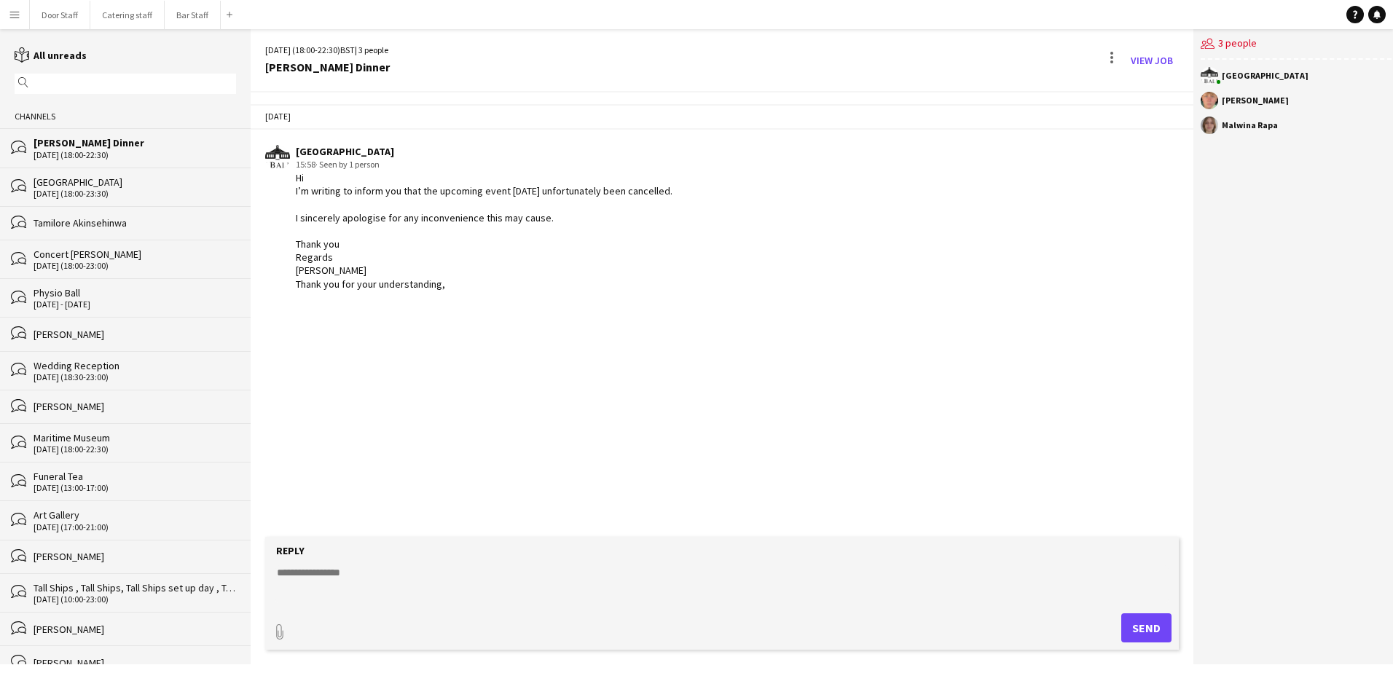
click at [82, 178] on div "[GEOGRAPHIC_DATA]" at bounding box center [135, 182] width 203 height 13
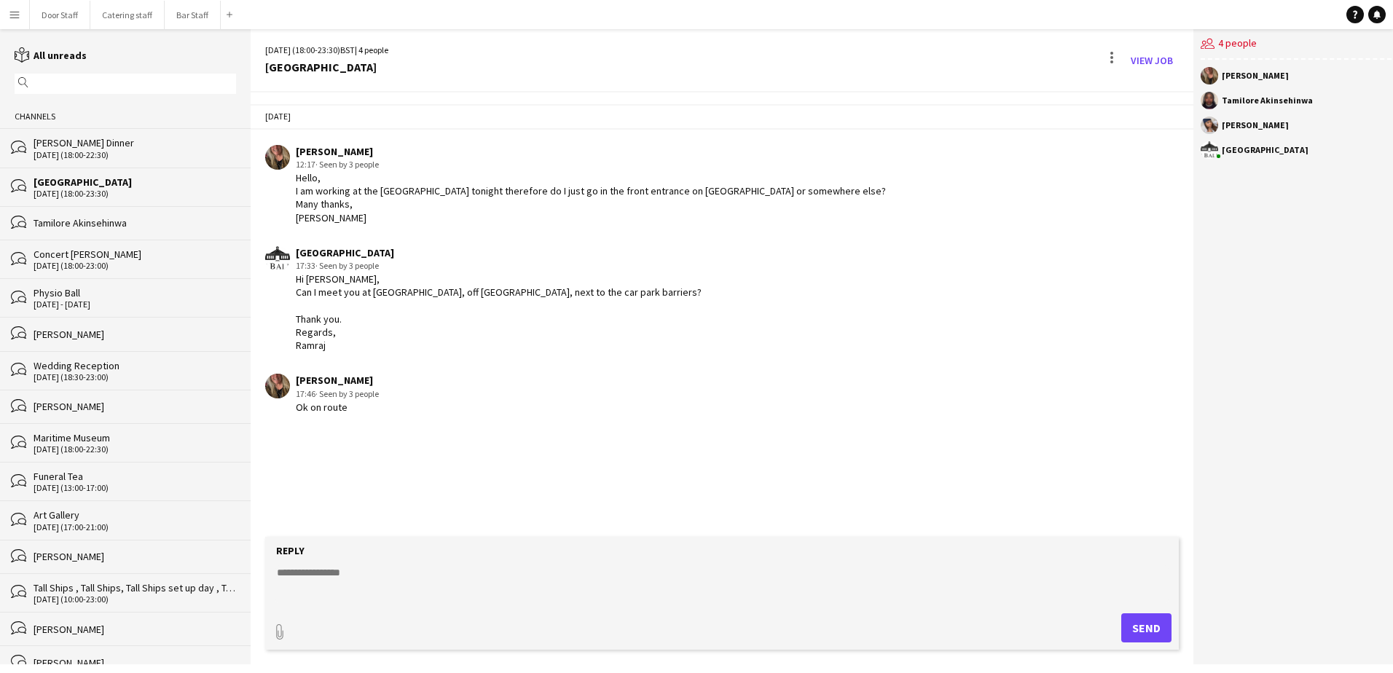
click at [87, 152] on div "[DATE] (18:00-22:30)" at bounding box center [135, 155] width 203 height 10
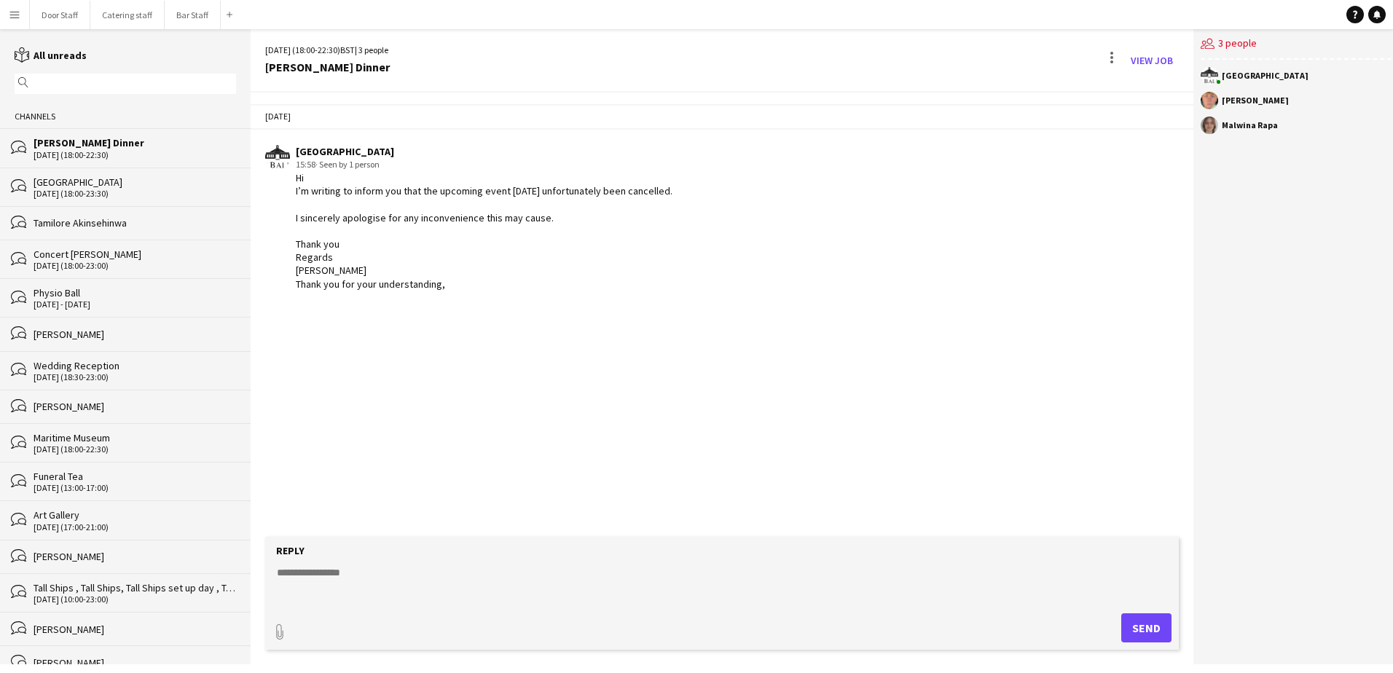
click at [72, 187] on div "[GEOGRAPHIC_DATA]" at bounding box center [135, 182] width 203 height 13
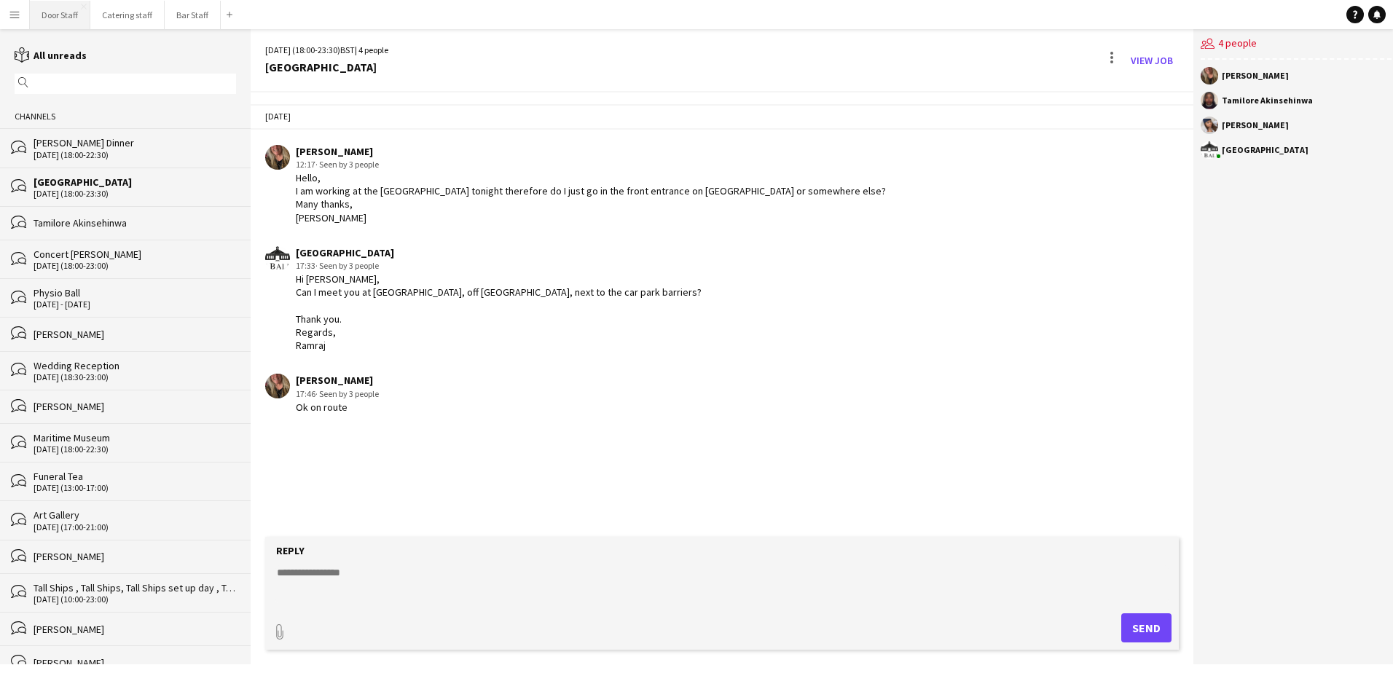
click at [51, 7] on button "Door Staff Close" at bounding box center [60, 15] width 60 height 28
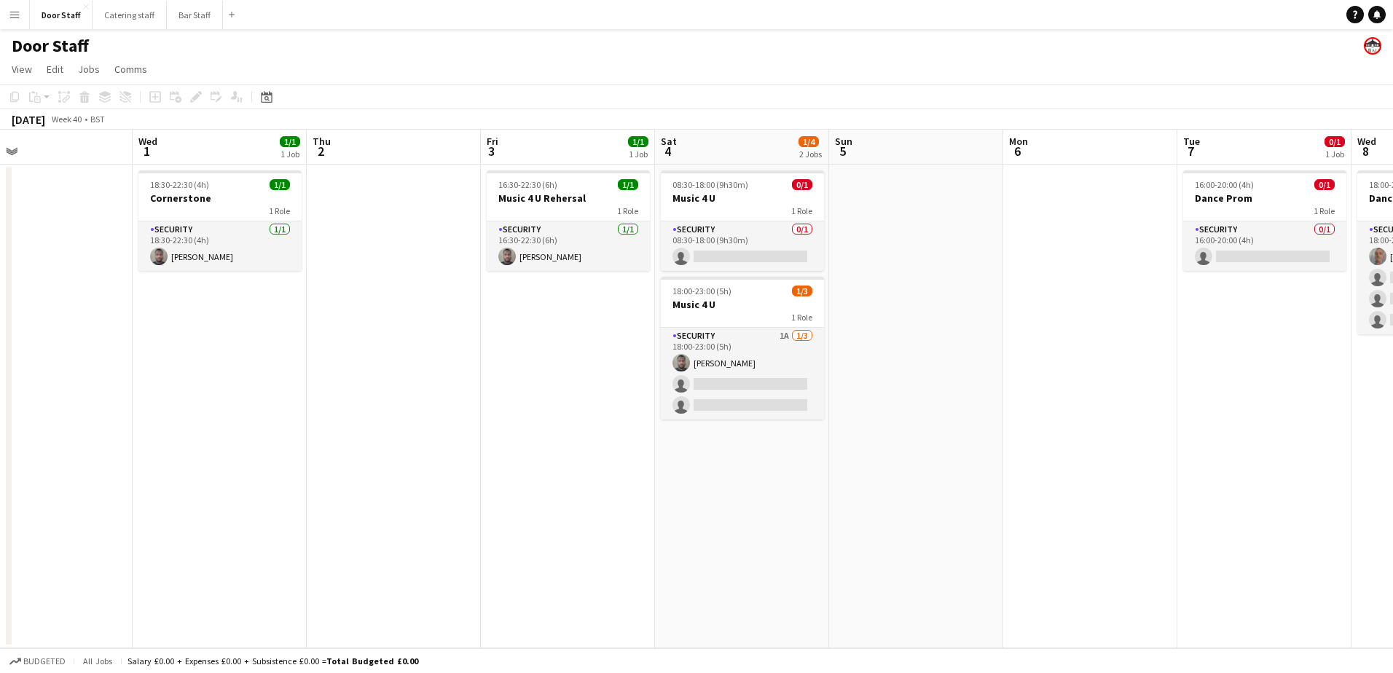
scroll to position [0, 571]
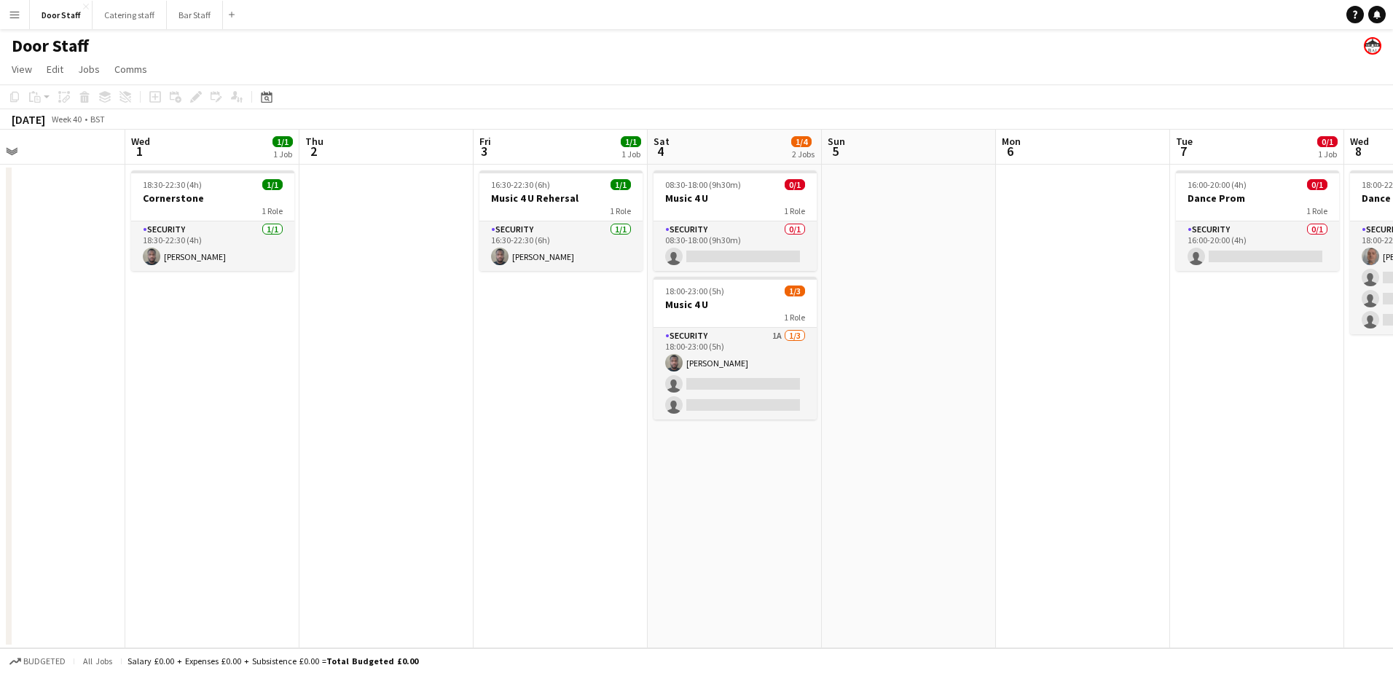
drag, startPoint x: 734, startPoint y: 431, endPoint x: 337, endPoint y: 466, distance: 398.6
click at [337, 466] on app-calendar-viewport "Sat 27 4/5 1 Job Sun 28 Mon 29 Tue 30 Wed 1 1/1 1 Job Thu 2 Fri 3 1/1 1 Job Sat…" at bounding box center [696, 389] width 1393 height 519
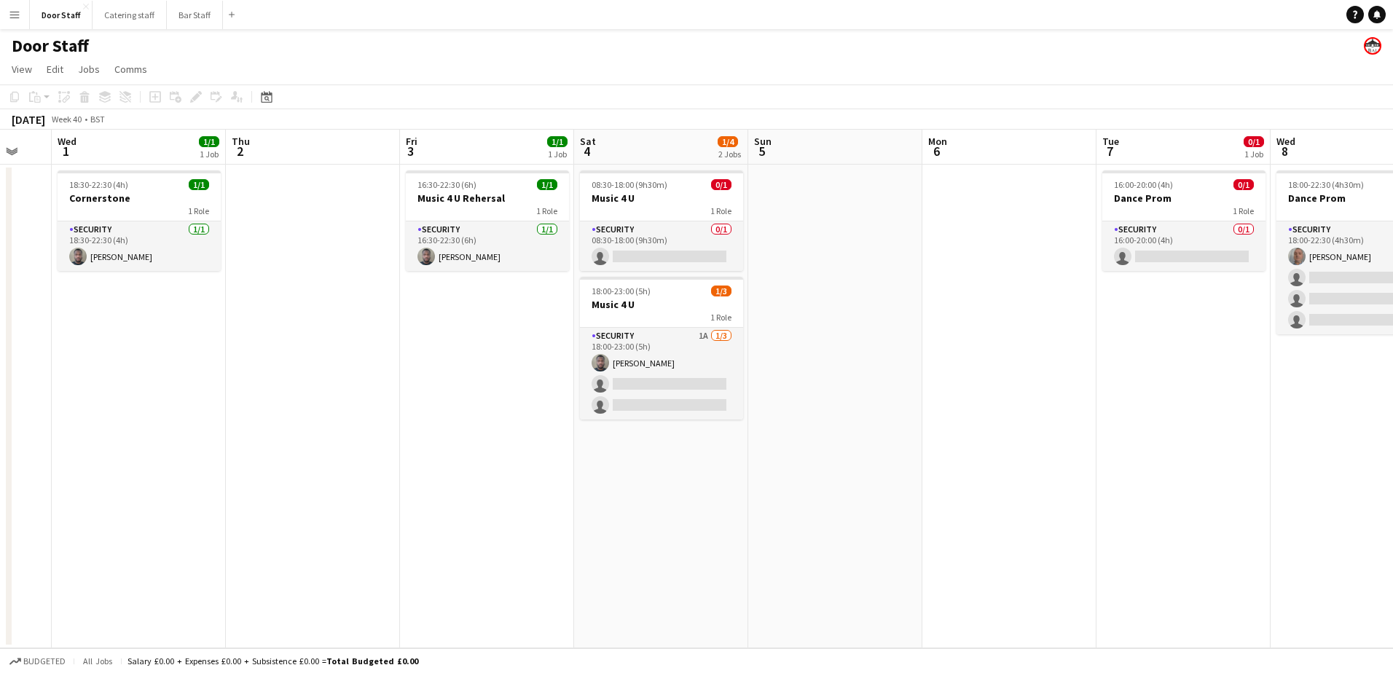
drag, startPoint x: 546, startPoint y: 380, endPoint x: 266, endPoint y: 374, distance: 280.6
click at [306, 347] on app-calendar-viewport "Sun 28 Mon 29 Tue 30 Wed 1 1/1 1 Job Thu 2 Fri 3 1/1 1 Job Sat 4 1/4 2 Jobs Sun…" at bounding box center [696, 389] width 1393 height 519
click at [185, 16] on button "Bar Staff Close" at bounding box center [195, 15] width 56 height 28
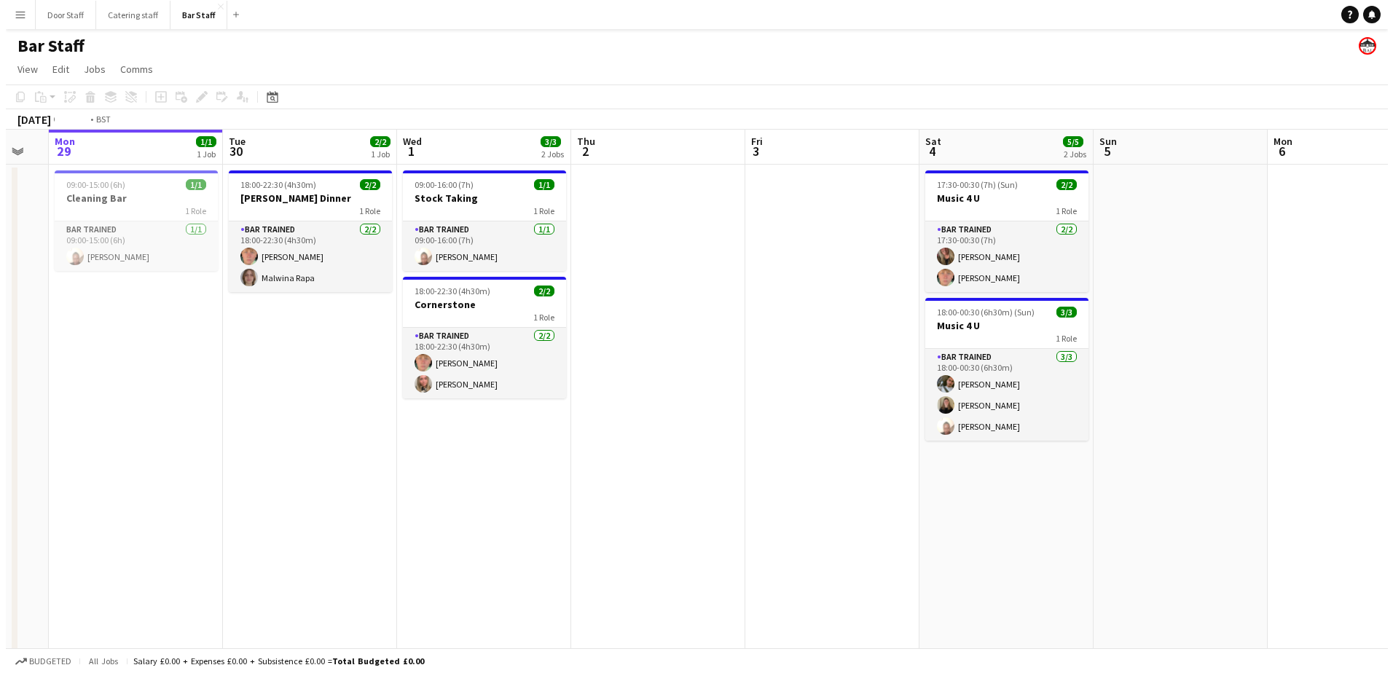
scroll to position [0, 491]
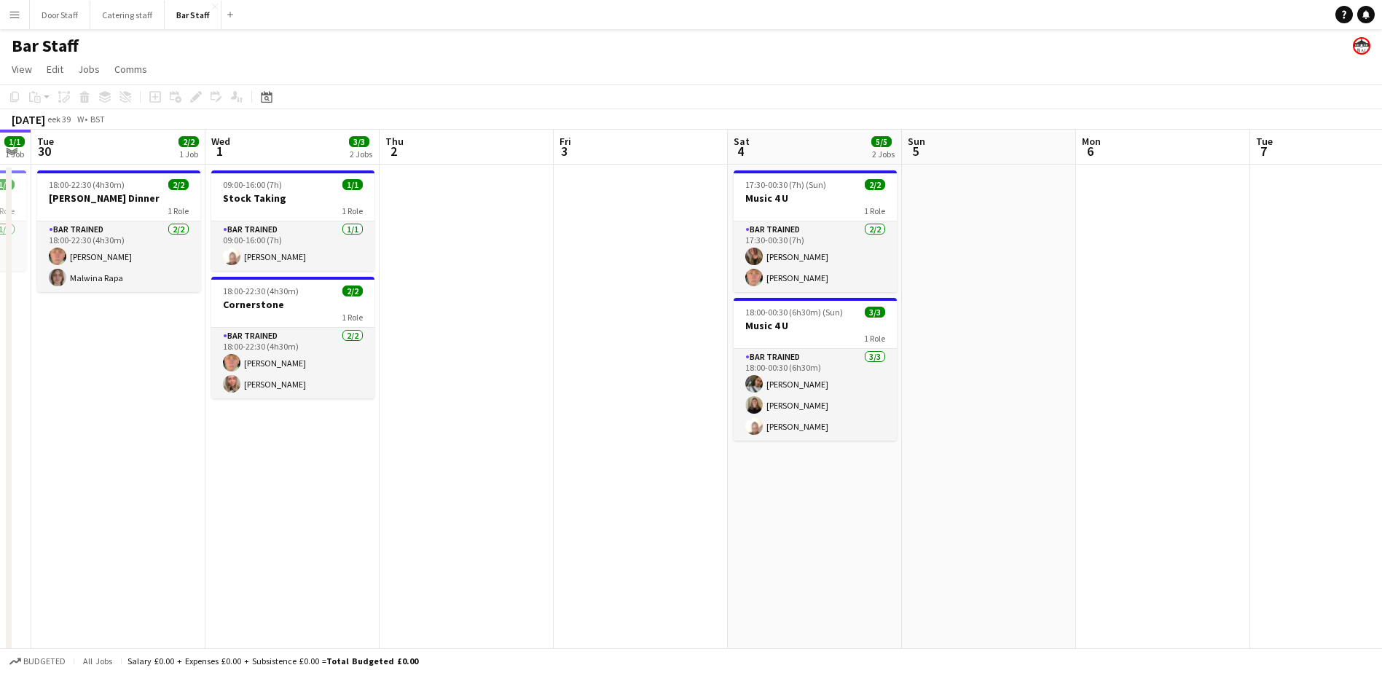
drag, startPoint x: 709, startPoint y: 494, endPoint x: 392, endPoint y: 493, distance: 316.9
click at [392, 493] on app-calendar-viewport "Sat 27 18/20 4 Jobs Sun 28 Mon 29 1/1 1 Job Tue 30 2/2 1 Job Wed 1 3/3 2 Jobs T…" at bounding box center [691, 472] width 1382 height 685
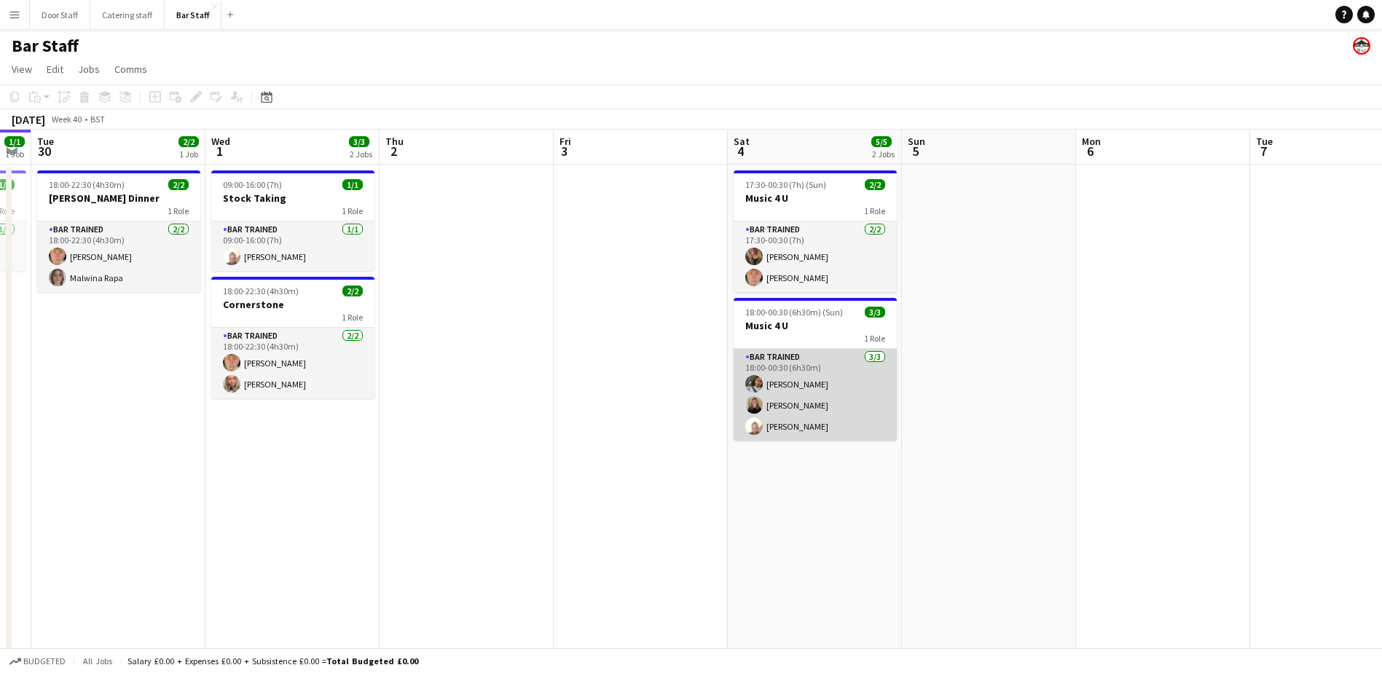
click at [830, 372] on app-card-role "Bar trained [DATE] 18:00-00:30 (6h30m) [PERSON_NAME] [PERSON_NAME] [PERSON_NAME]" at bounding box center [815, 395] width 163 height 92
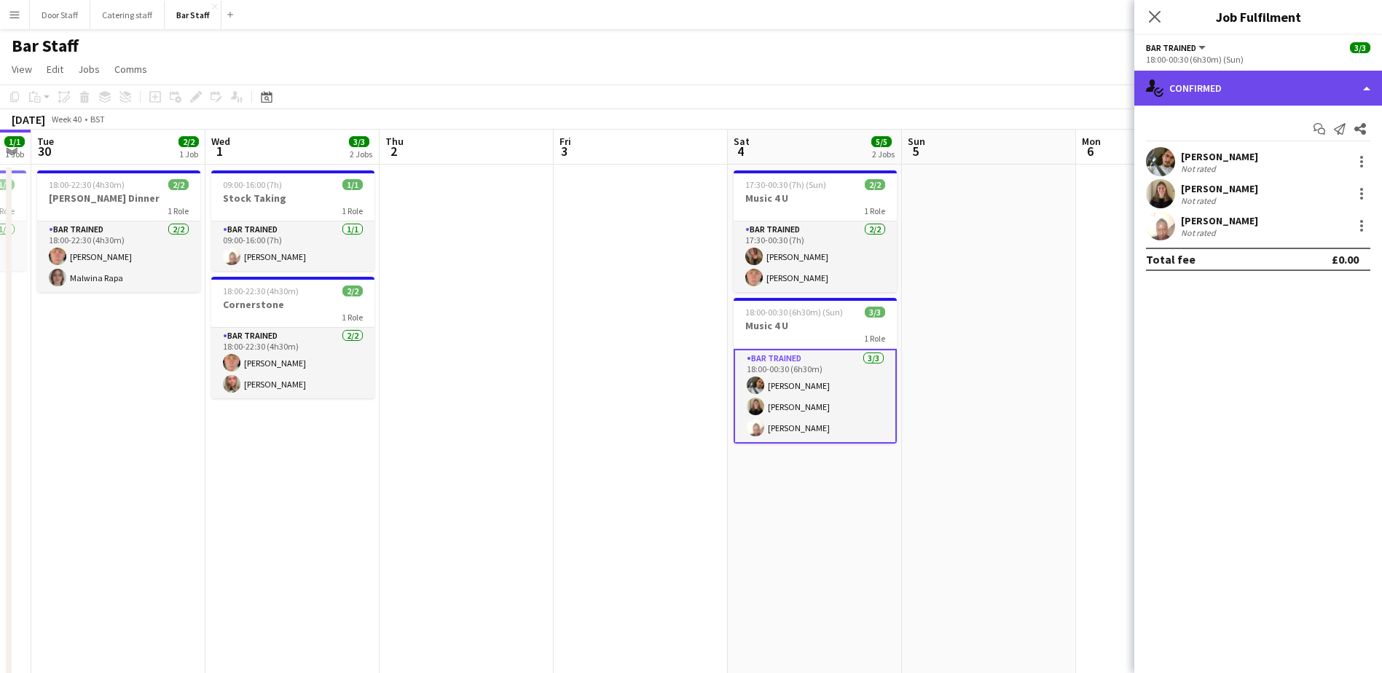
click at [1197, 92] on div "single-neutral-actions-check-2 Confirmed" at bounding box center [1258, 88] width 248 height 35
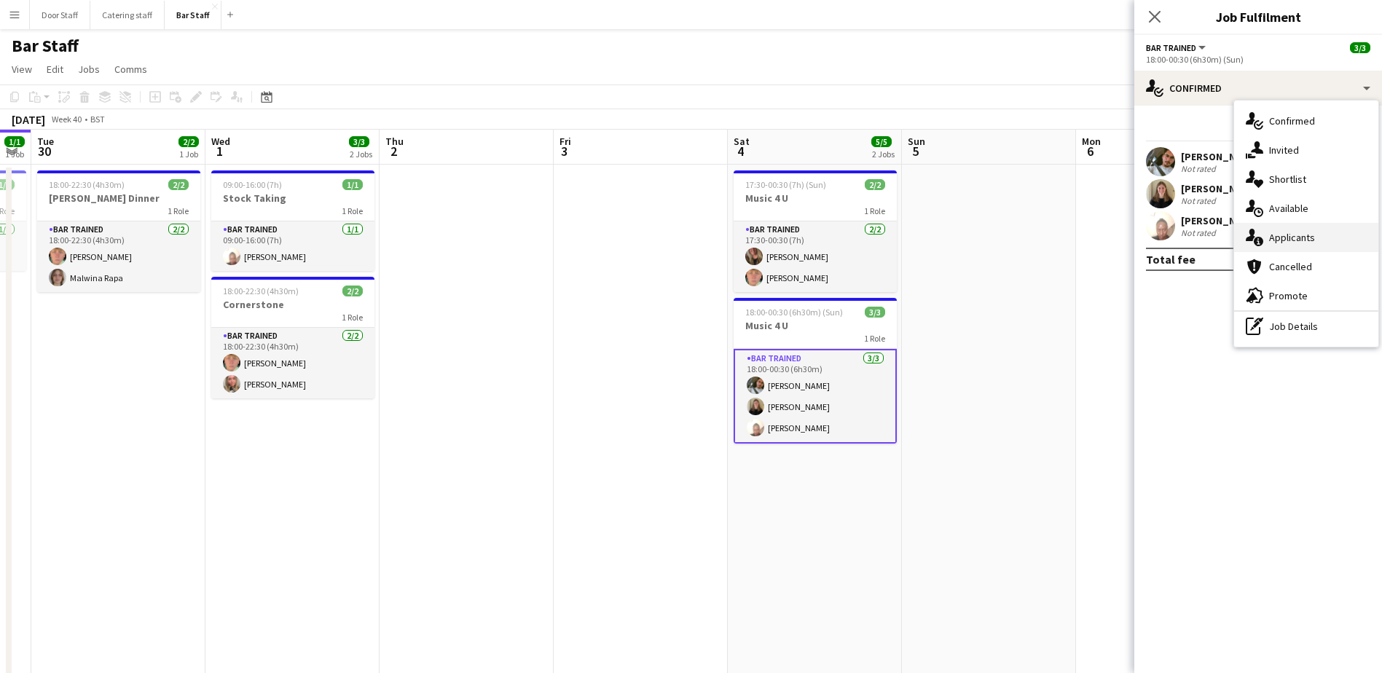
click at [1265, 238] on div "single-neutral-actions-information Applicants" at bounding box center [1306, 237] width 144 height 29
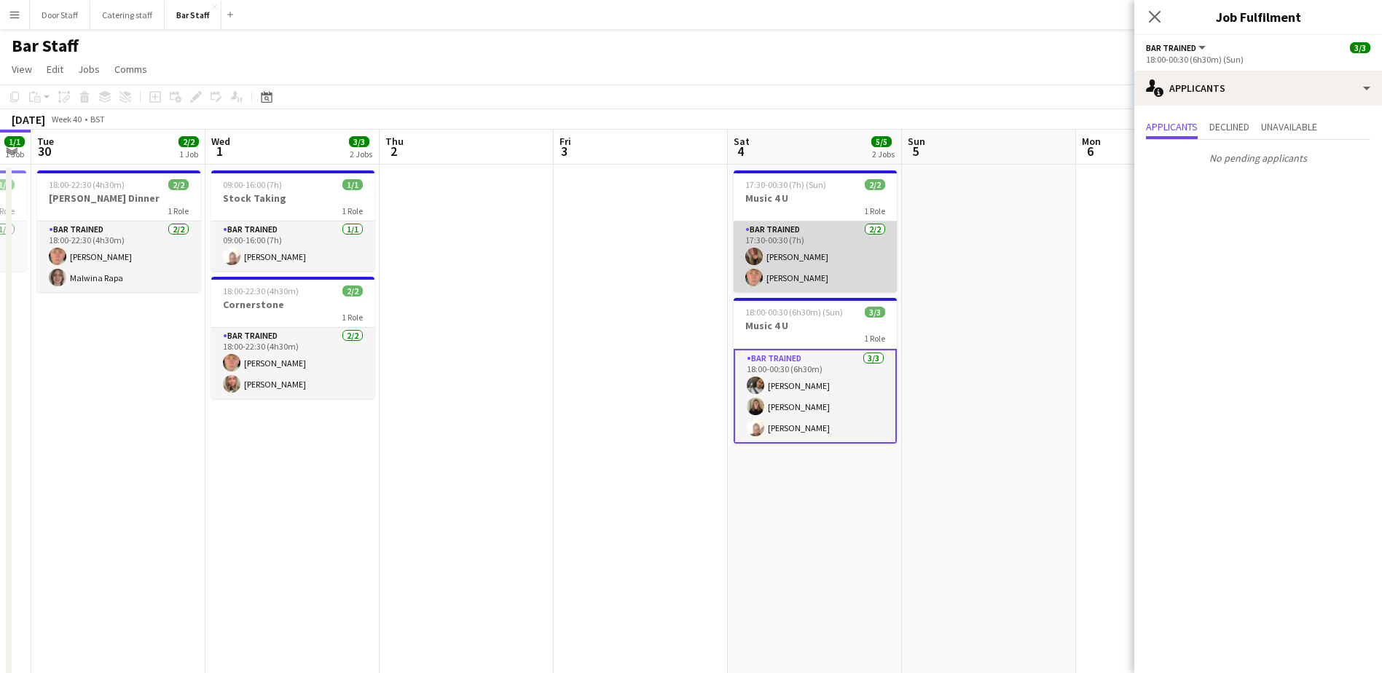
click at [818, 256] on app-card-role "Bar trained [DATE] 17:30-00:30 (7h) [PERSON_NAME] [PERSON_NAME]" at bounding box center [815, 256] width 163 height 71
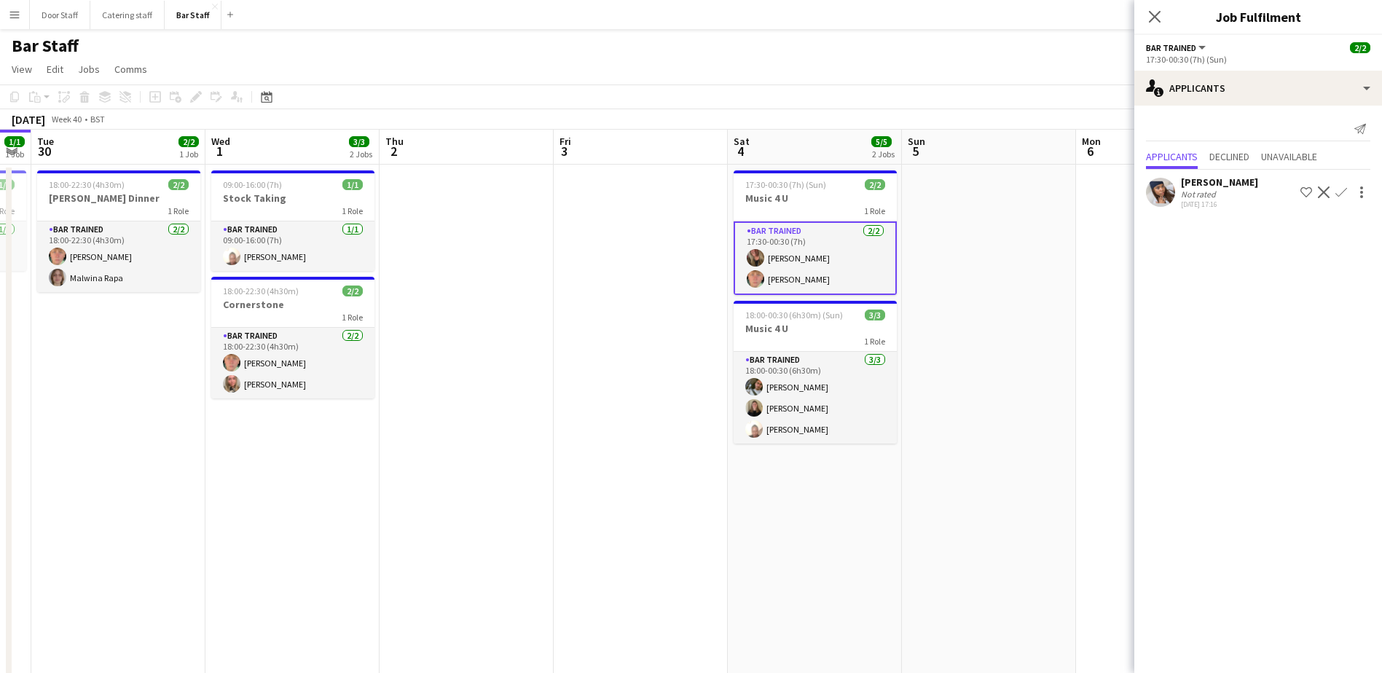
click at [1237, 203] on div "[DATE] 17:16" at bounding box center [1219, 204] width 77 height 9
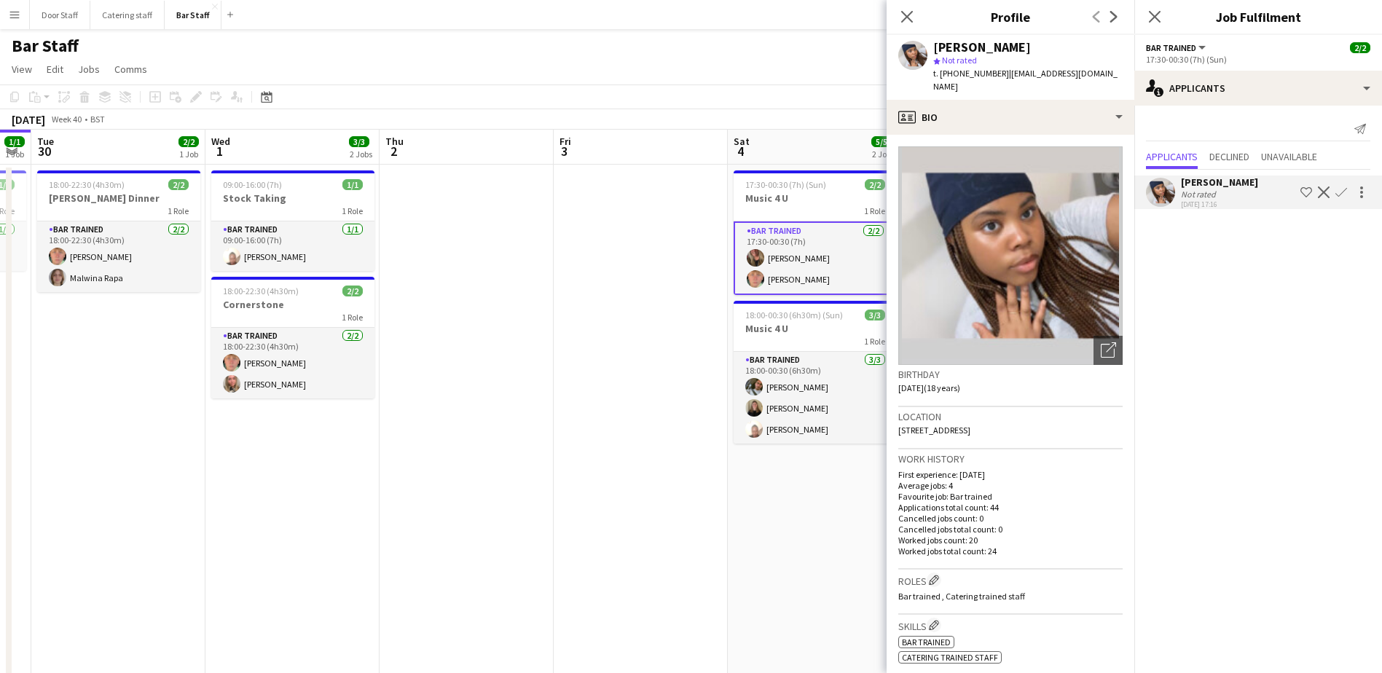
click at [655, 380] on app-date-cell at bounding box center [641, 490] width 174 height 650
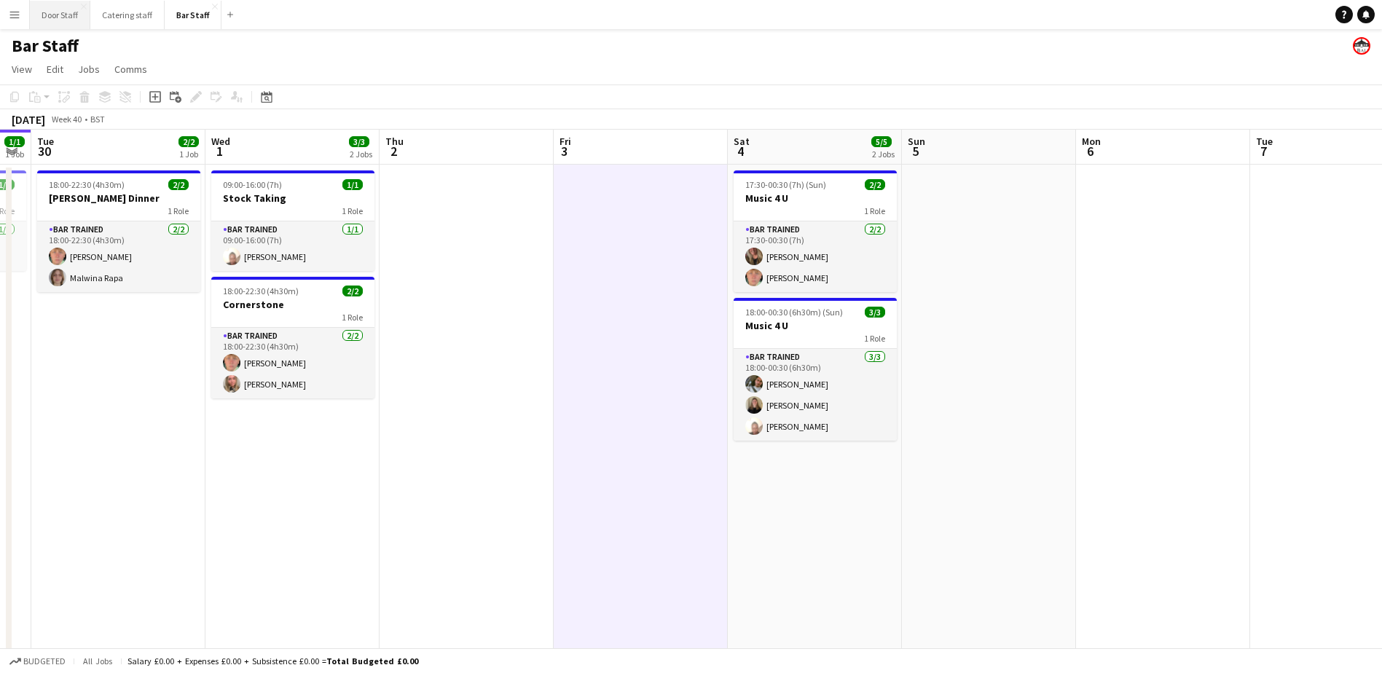
click at [58, 14] on button "Door Staff Close" at bounding box center [60, 15] width 60 height 28
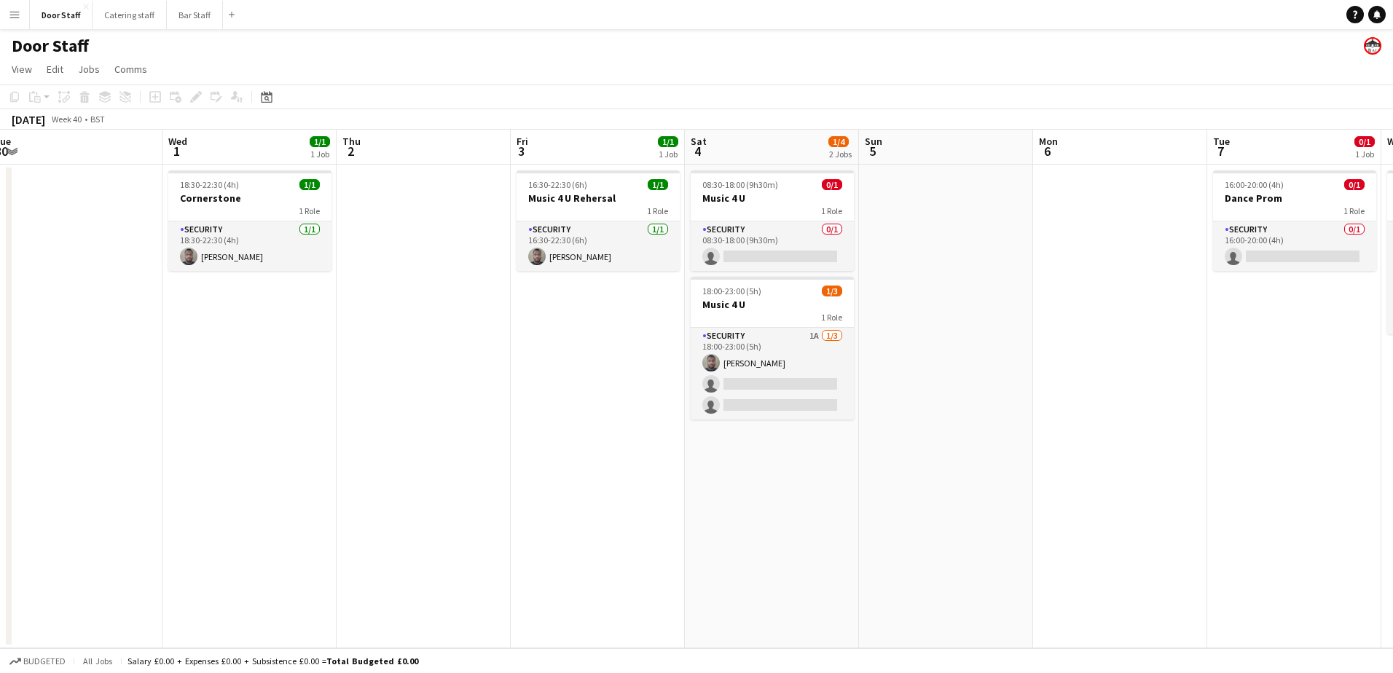
scroll to position [0, 541]
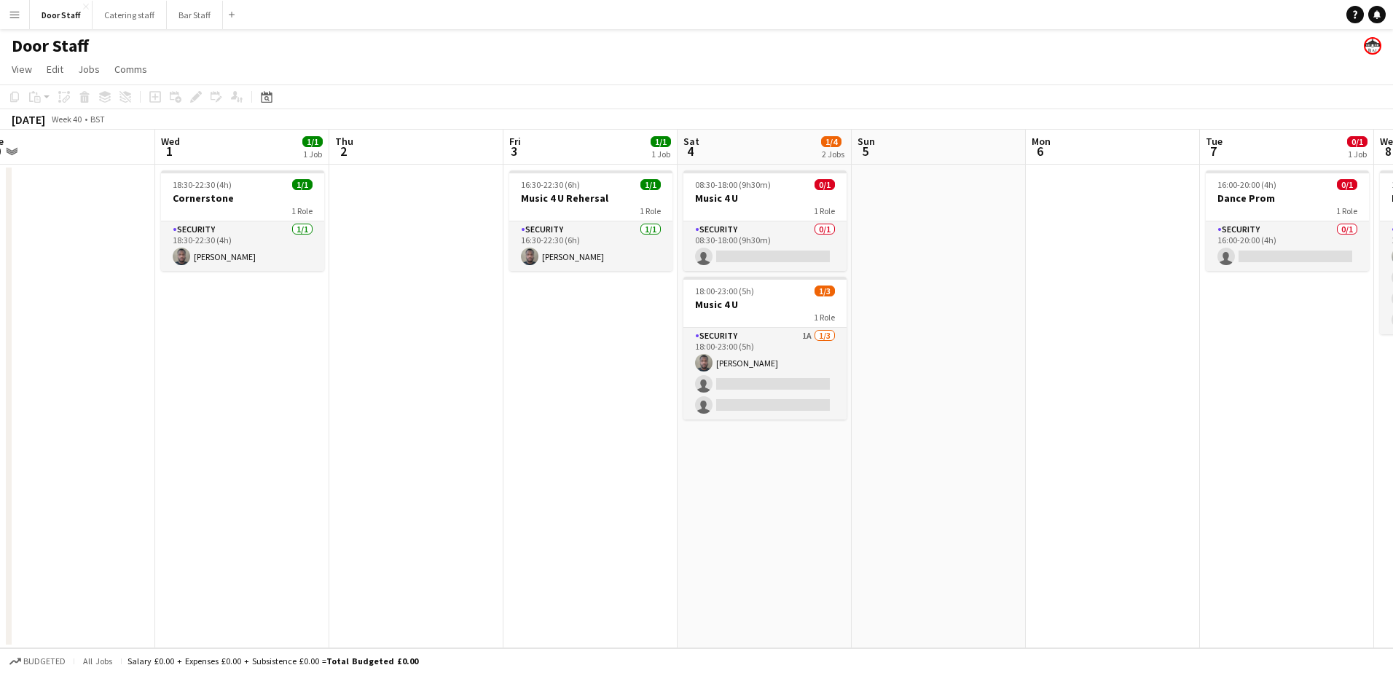
drag, startPoint x: 916, startPoint y: 482, endPoint x: 549, endPoint y: 467, distance: 367.5
click at [549, 467] on app-calendar-viewport "Sat 27 4/5 1 Job Sun 28 Mon 29 Tue 30 Wed 1 1/1 1 Job Thu 2 Fri 3 1/1 1 Job Sat…" at bounding box center [696, 389] width 1393 height 519
click at [172, 7] on button "Bar Staff Close" at bounding box center [195, 15] width 56 height 28
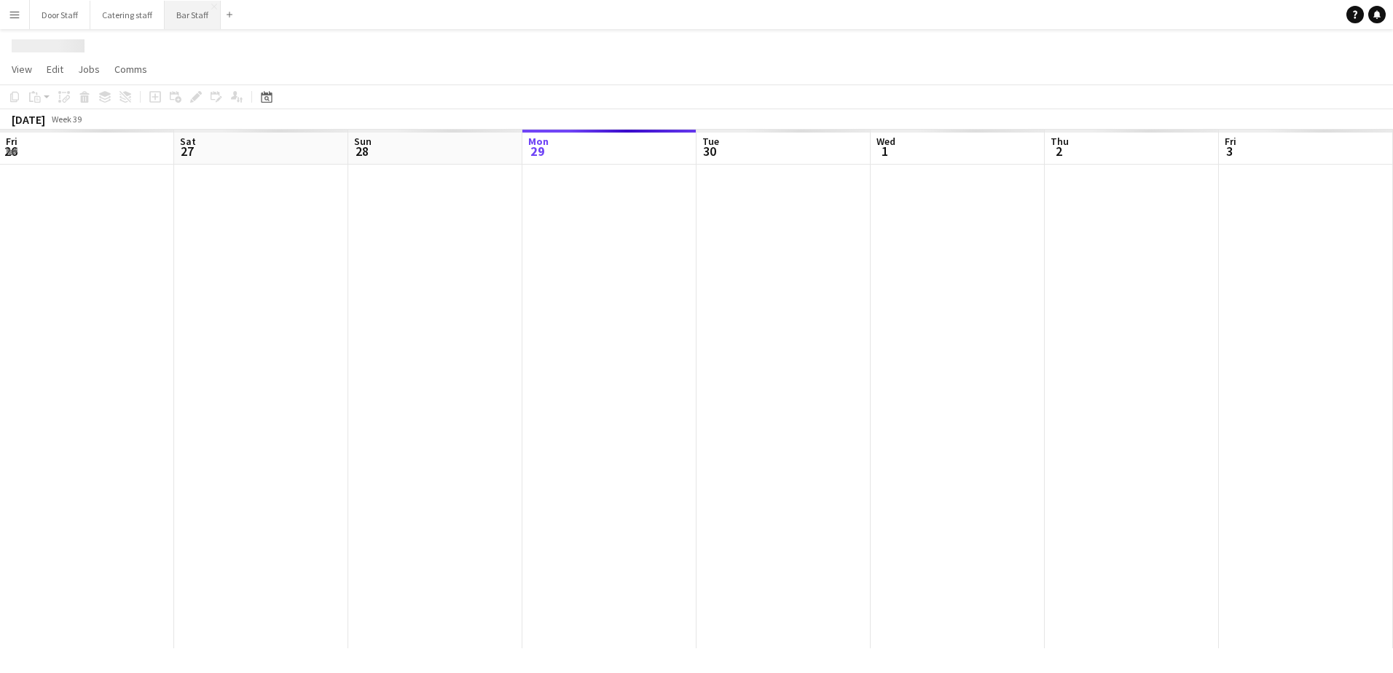
scroll to position [0, 348]
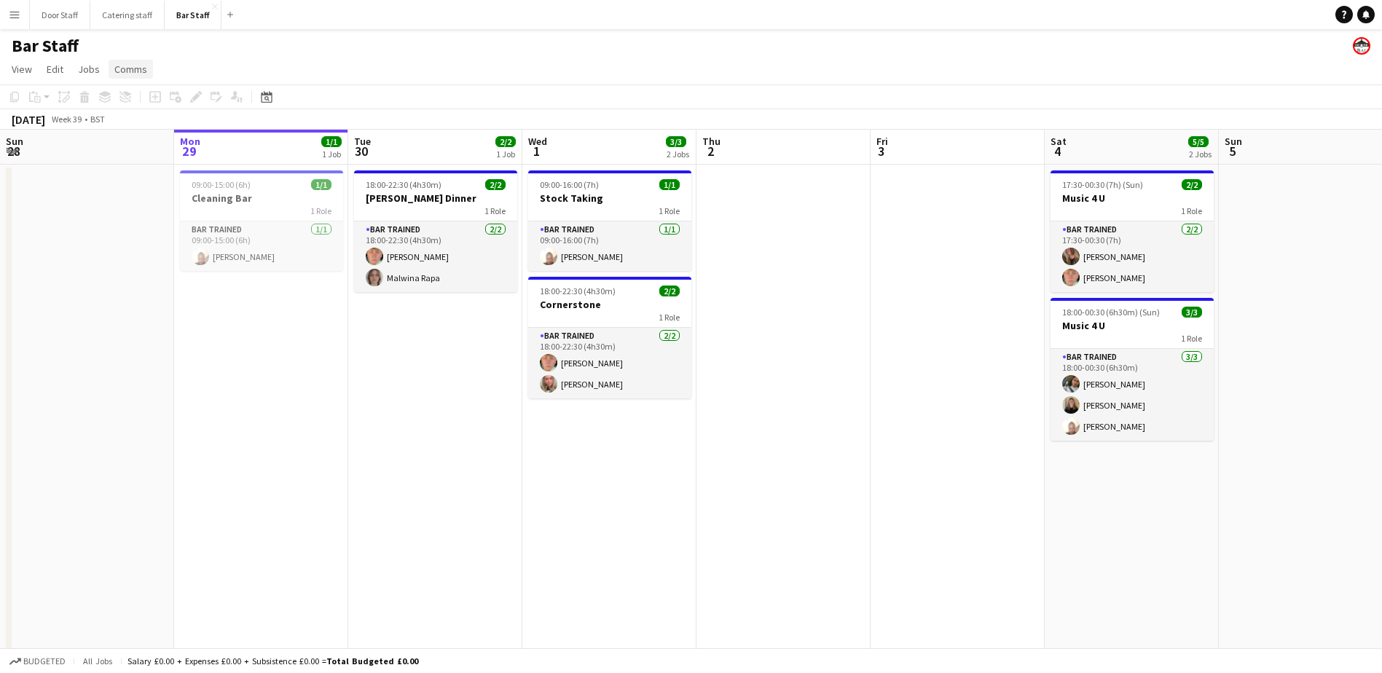
click at [131, 66] on span "Comms" at bounding box center [130, 69] width 33 height 13
click at [342, 36] on div "Bar Staff" at bounding box center [691, 43] width 1382 height 28
click at [420, 208] on div "1 Role" at bounding box center [435, 211] width 163 height 12
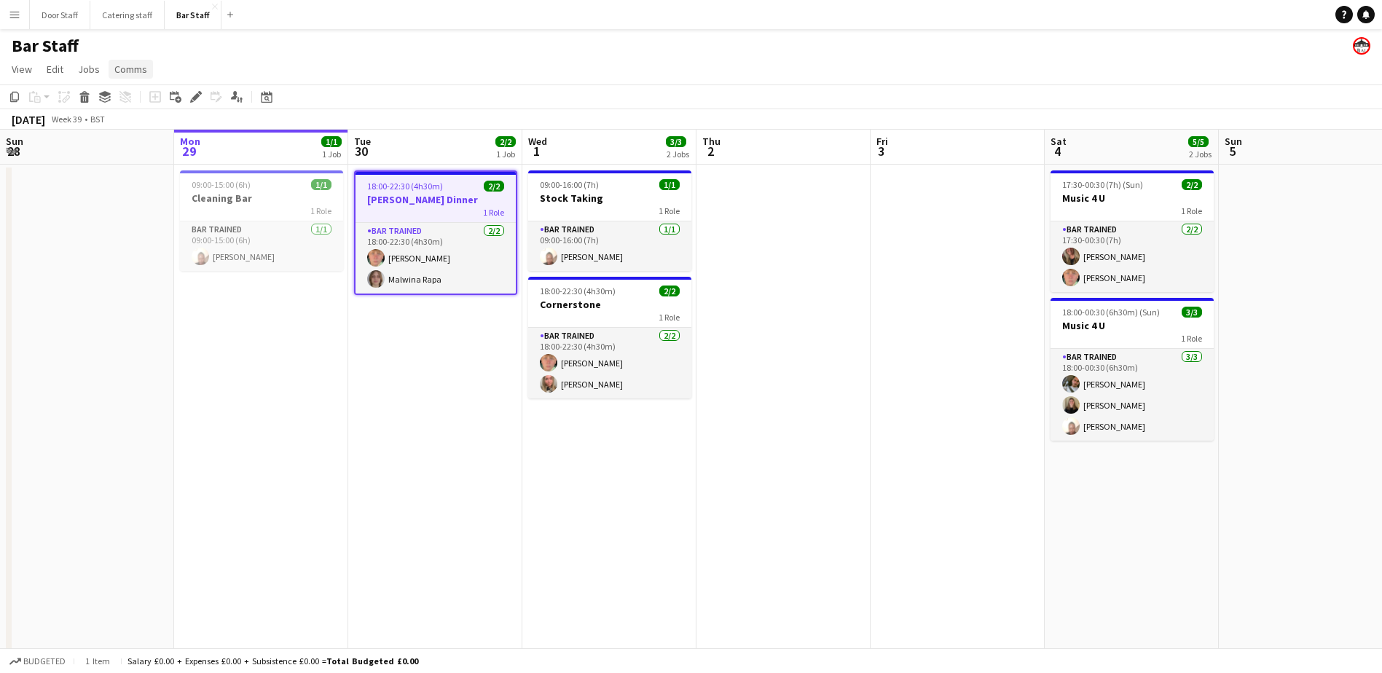
drag, startPoint x: 131, startPoint y: 55, endPoint x: 129, endPoint y: 67, distance: 12.6
click at [131, 56] on div "Bar Staff" at bounding box center [691, 43] width 1382 height 28
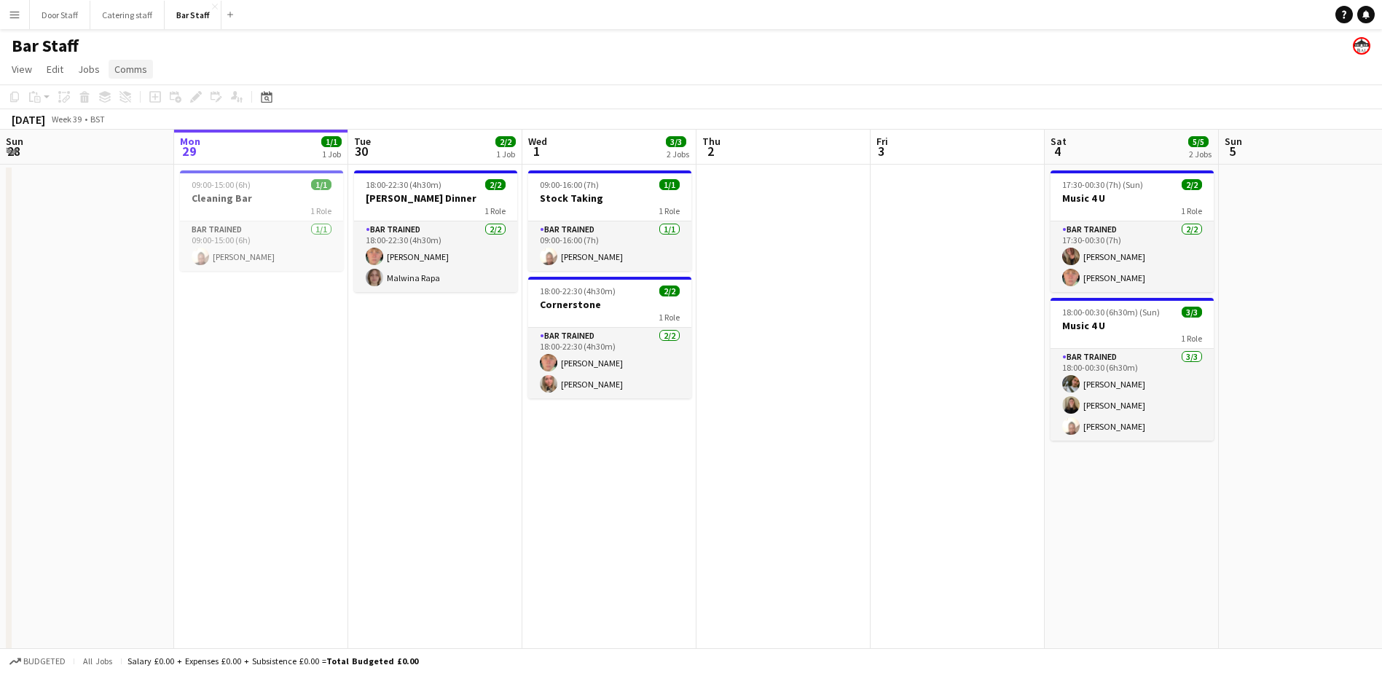
click at [129, 67] on span "Comms" at bounding box center [130, 69] width 33 height 13
click at [292, 48] on div "Bar Staff" at bounding box center [691, 43] width 1382 height 28
click at [4, 9] on button "Menu" at bounding box center [14, 14] width 29 height 29
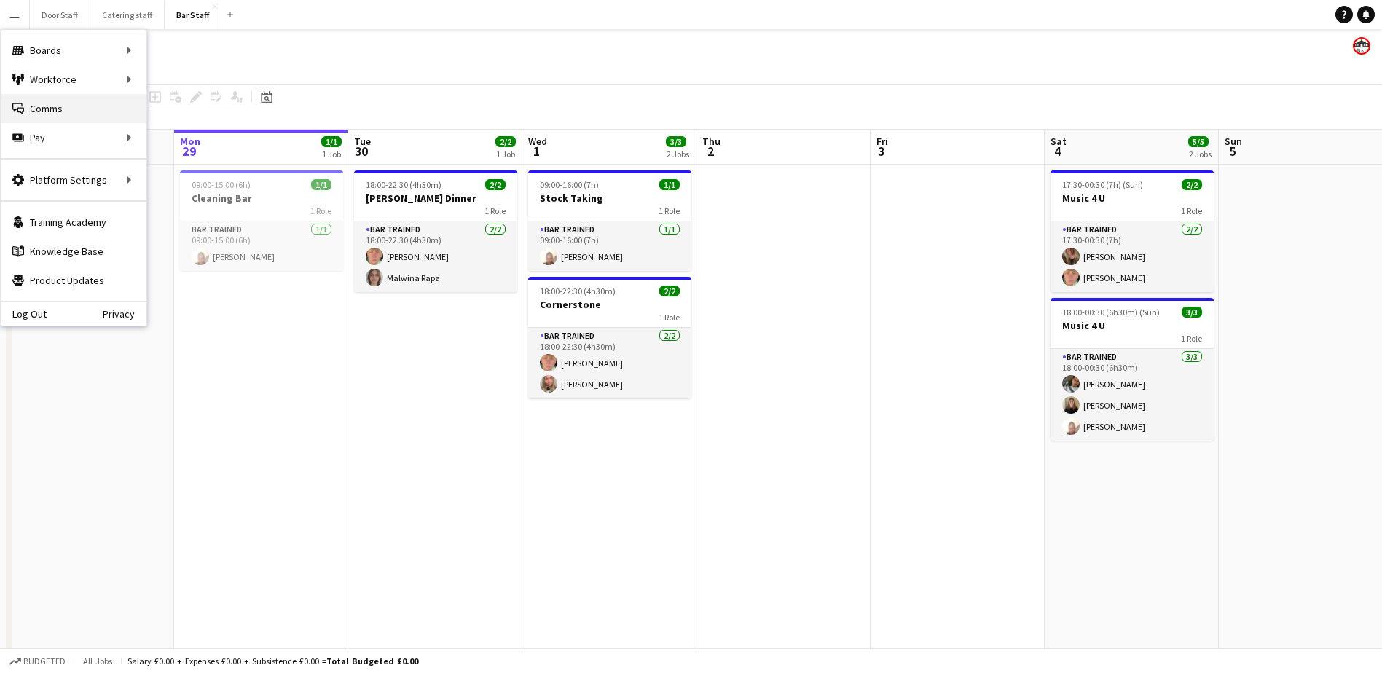
click at [76, 106] on link "Comms Comms" at bounding box center [74, 108] width 146 height 29
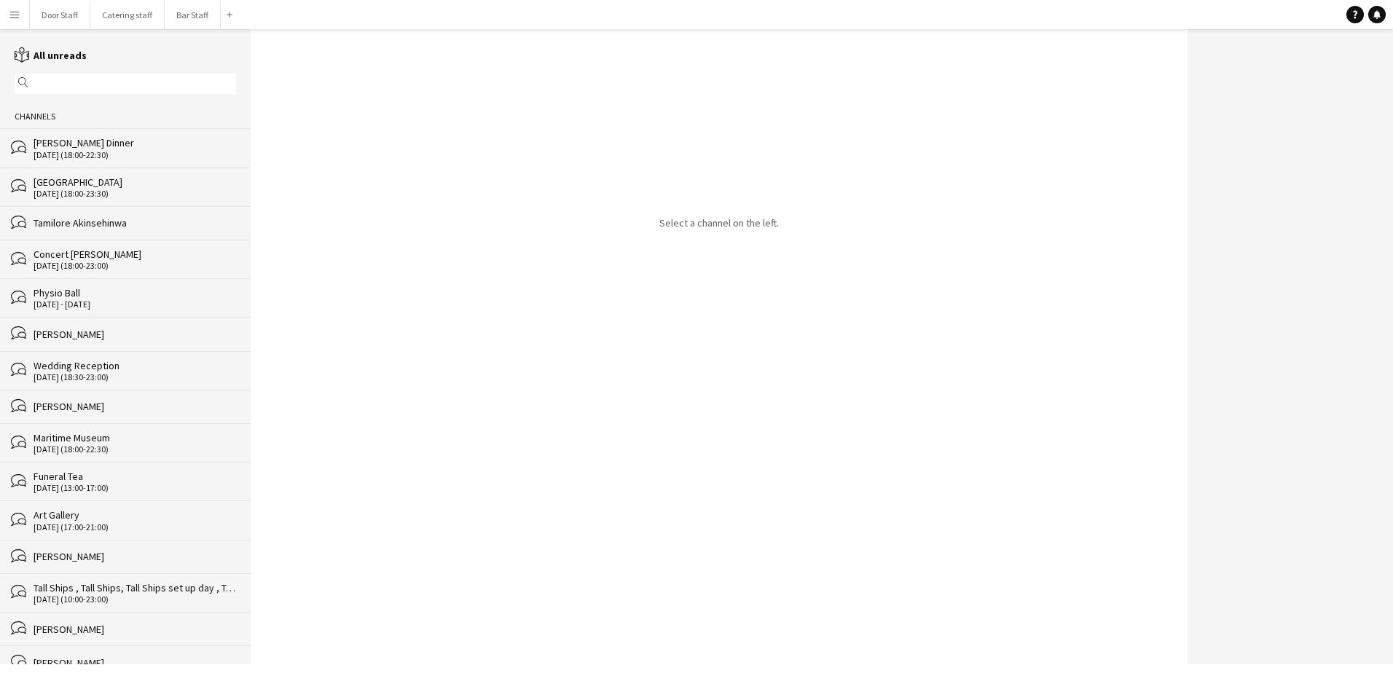
click at [91, 147] on div "[PERSON_NAME] Dinner" at bounding box center [135, 142] width 203 height 13
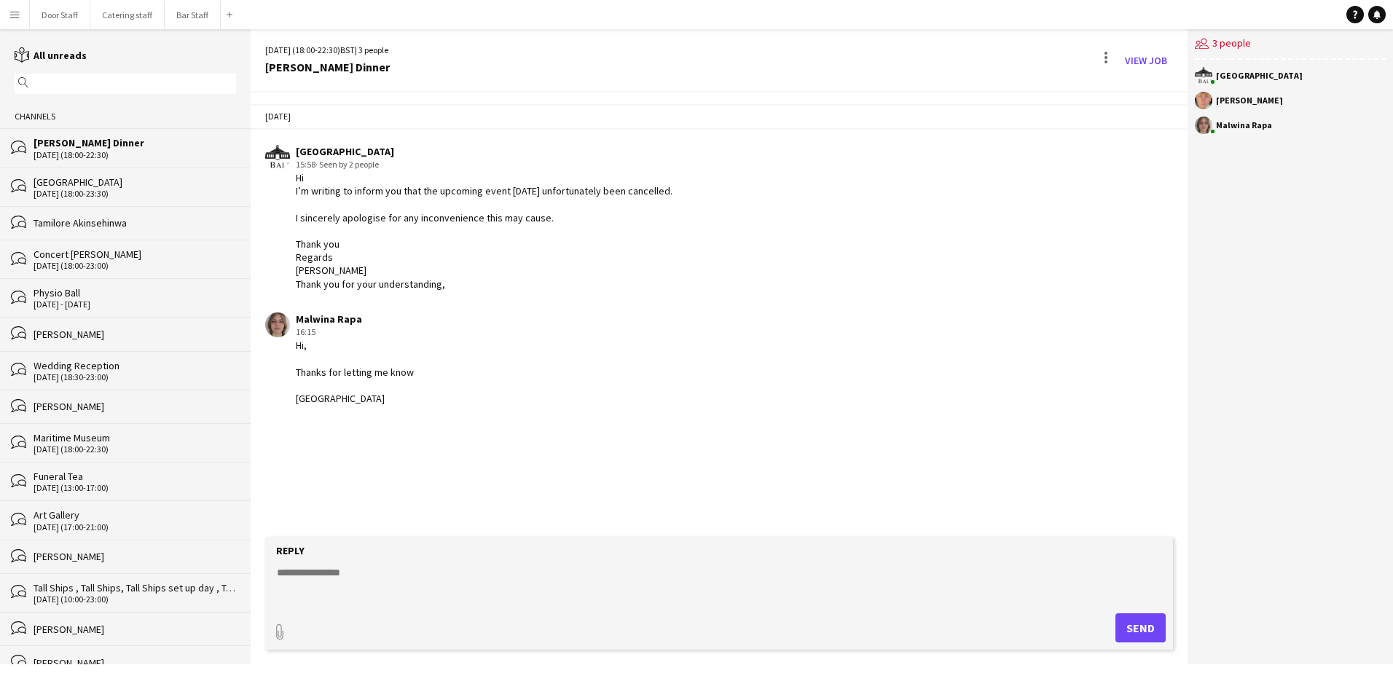
click at [339, 581] on textarea at bounding box center [721, 584] width 893 height 38
click at [276, 326] on app-user-avatar at bounding box center [277, 325] width 25 height 25
click at [14, 14] on app-icon "Menu" at bounding box center [15, 15] width 12 height 12
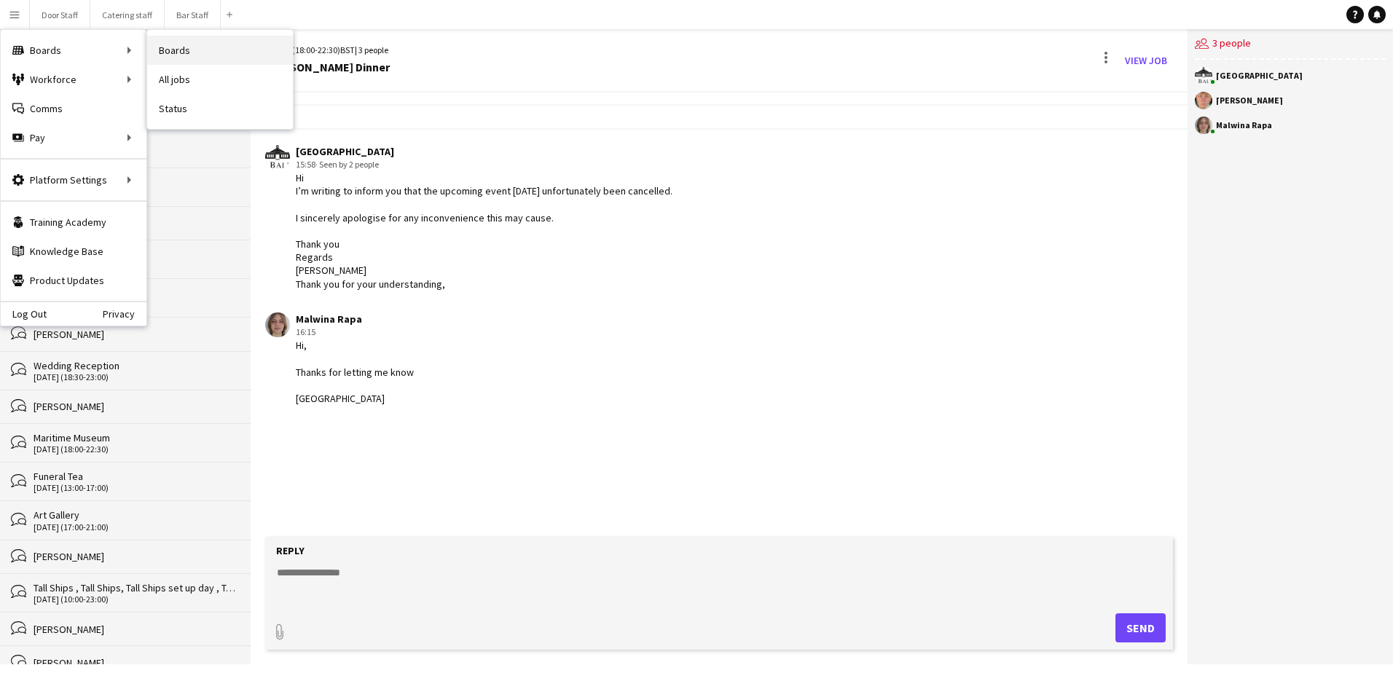
click at [186, 50] on link "Boards" at bounding box center [220, 50] width 146 height 29
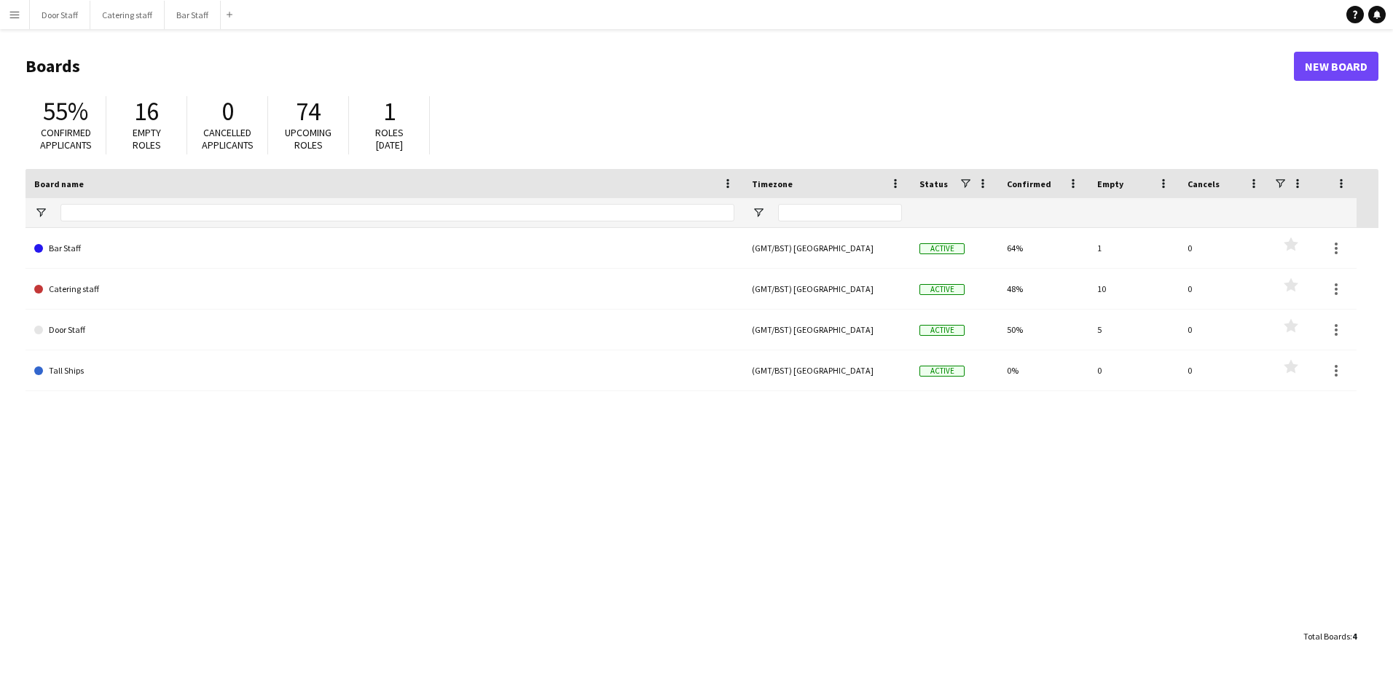
click at [15, 19] on app-icon "Menu" at bounding box center [15, 15] width 12 height 12
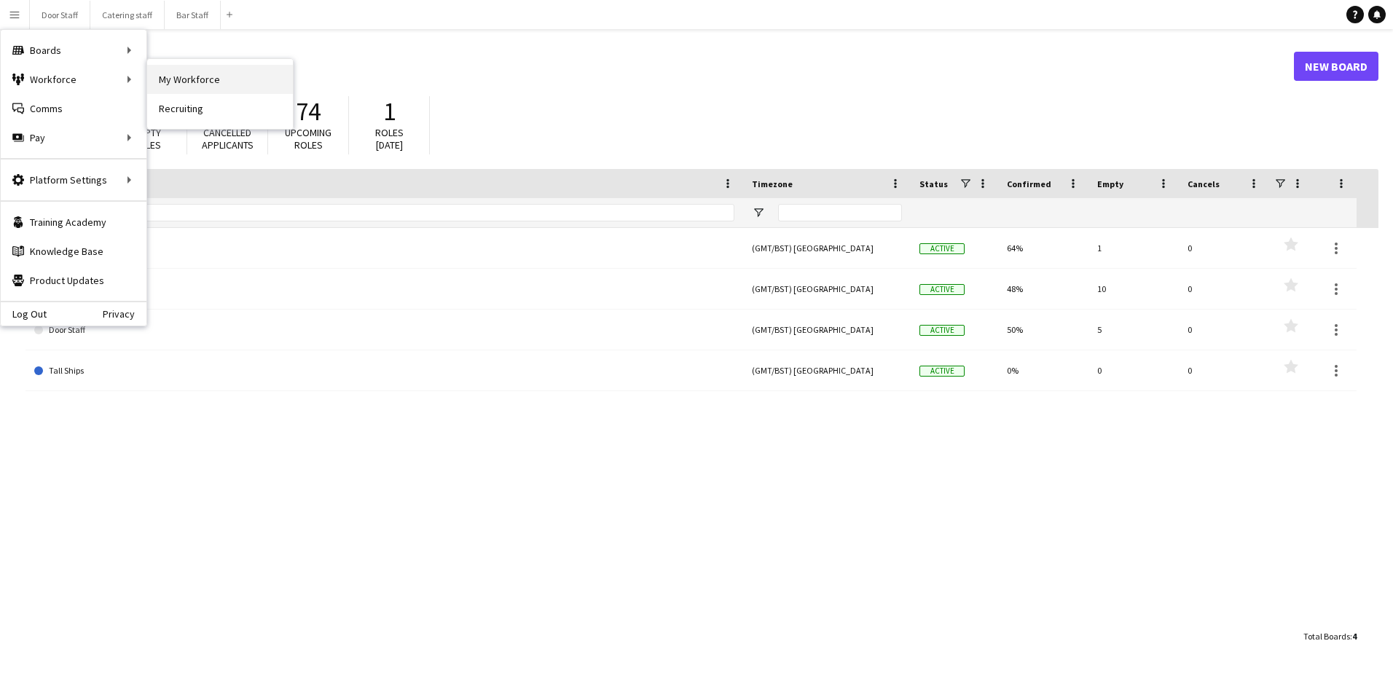
click at [192, 76] on link "My Workforce" at bounding box center [220, 79] width 146 height 29
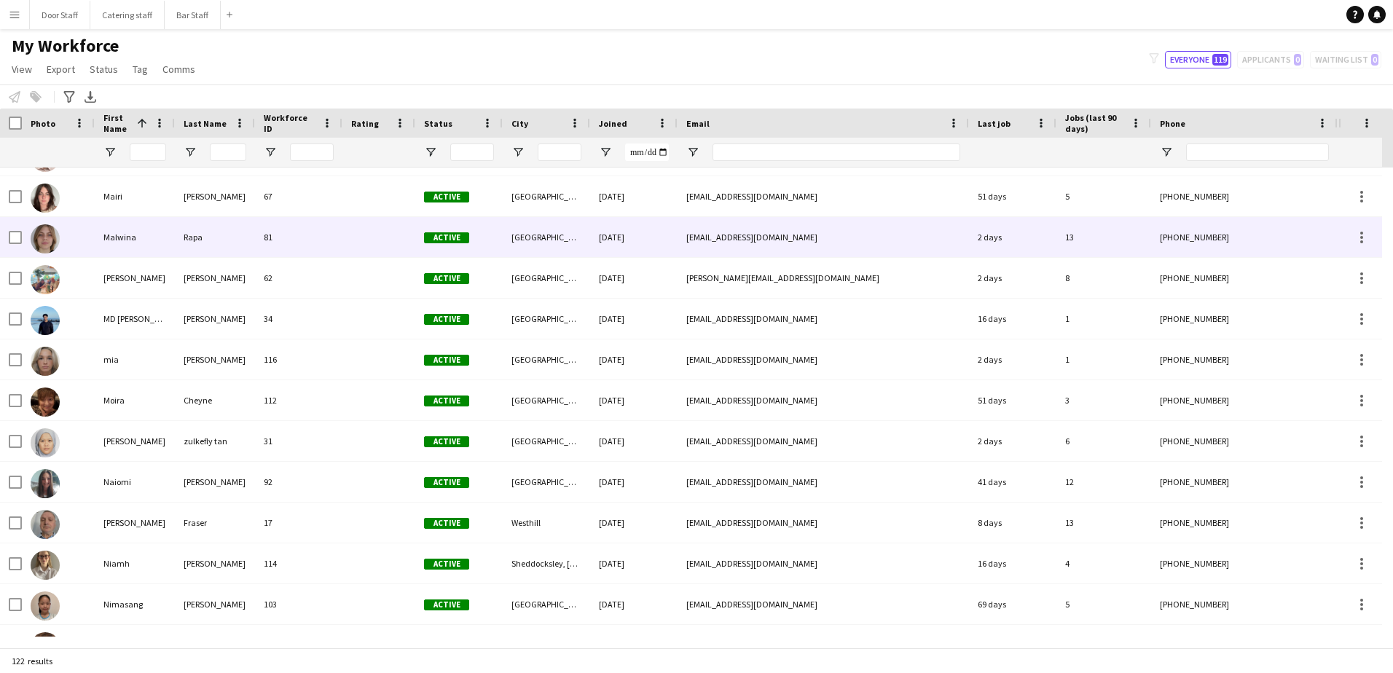
click at [541, 246] on div "[GEOGRAPHIC_DATA]" at bounding box center [546, 237] width 87 height 40
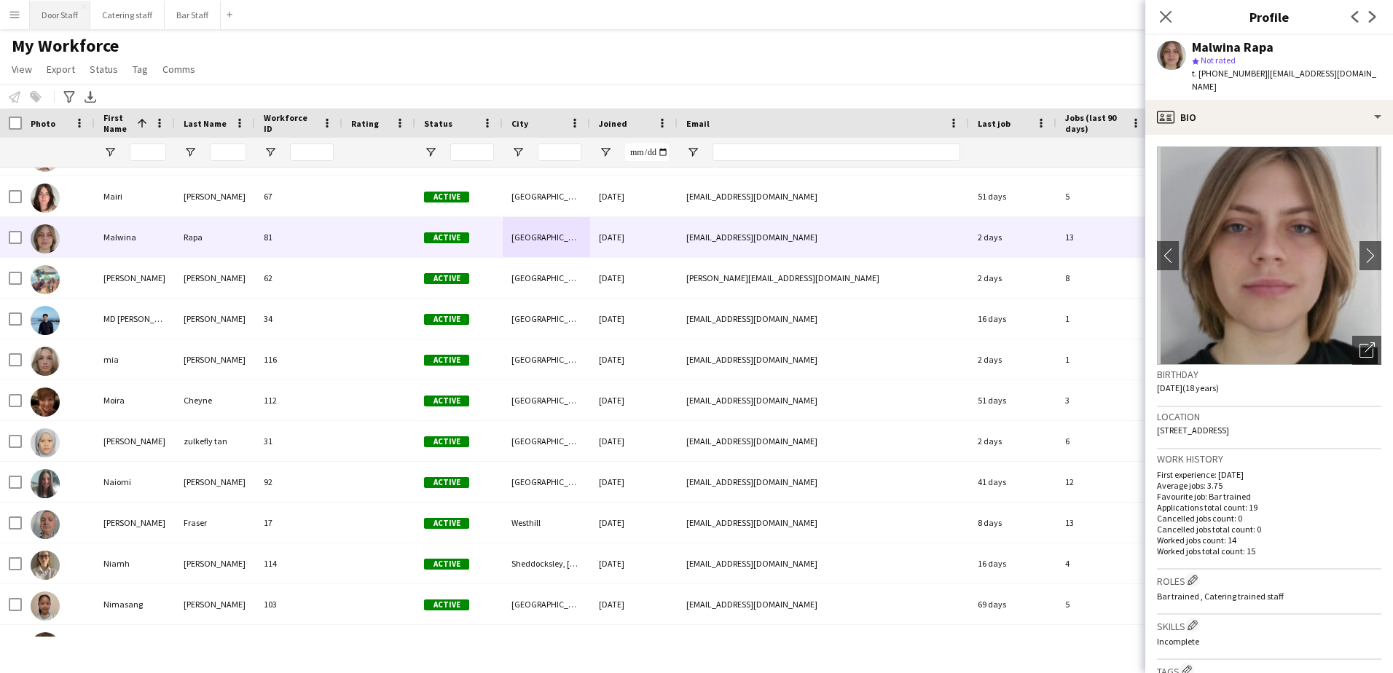
click at [50, 12] on button "Door Staff Close" at bounding box center [60, 15] width 60 height 28
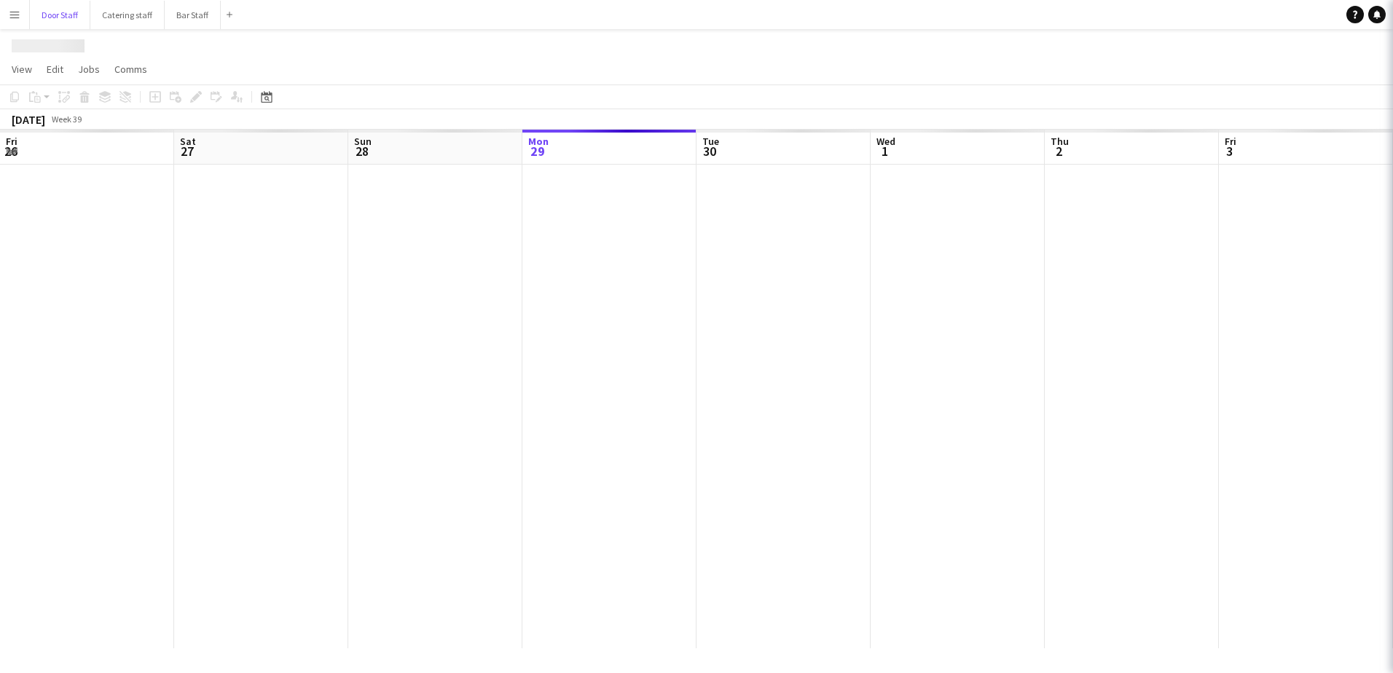
scroll to position [0, 348]
